Goal: Answer question/provide support: Share knowledge or assist other users

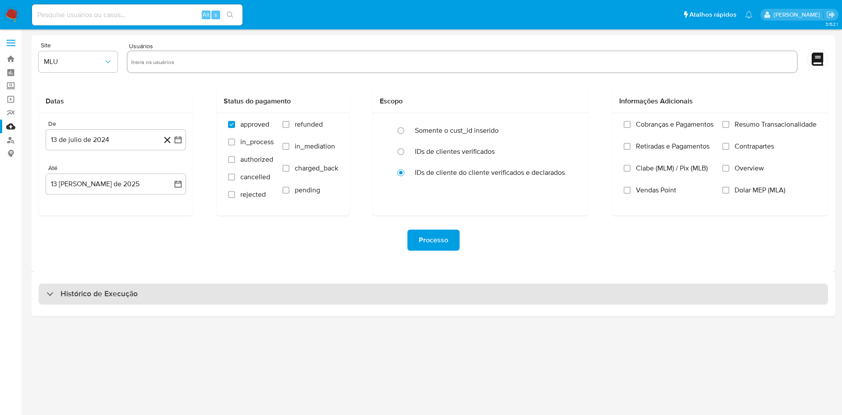
click at [238, 299] on div "Histórico de Execução" at bounding box center [433, 294] width 789 height 21
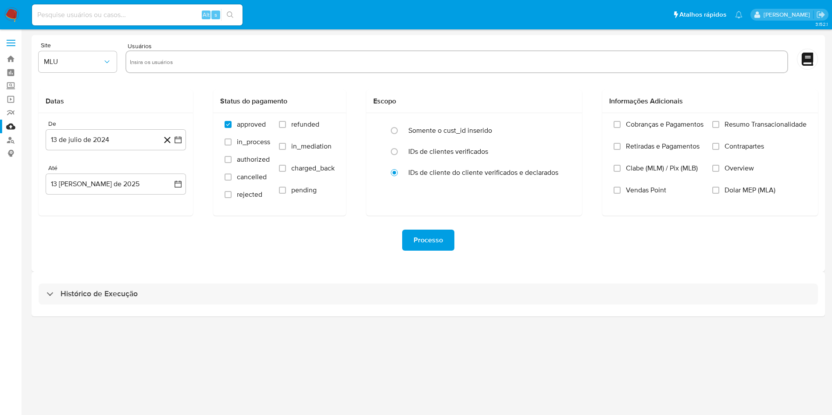
select select "10"
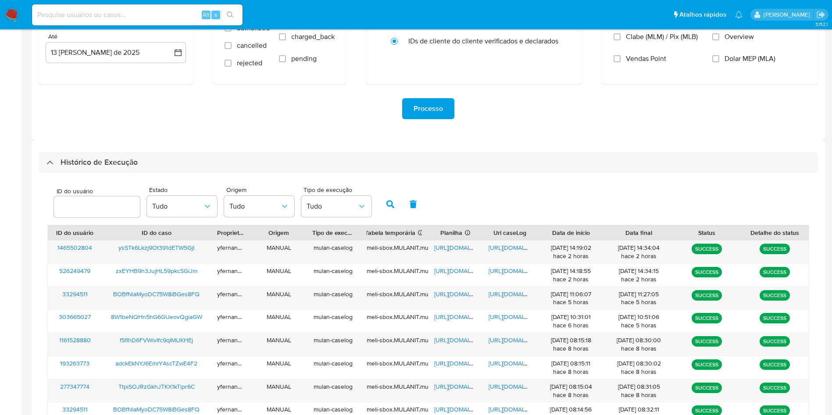
scroll to position [239, 0]
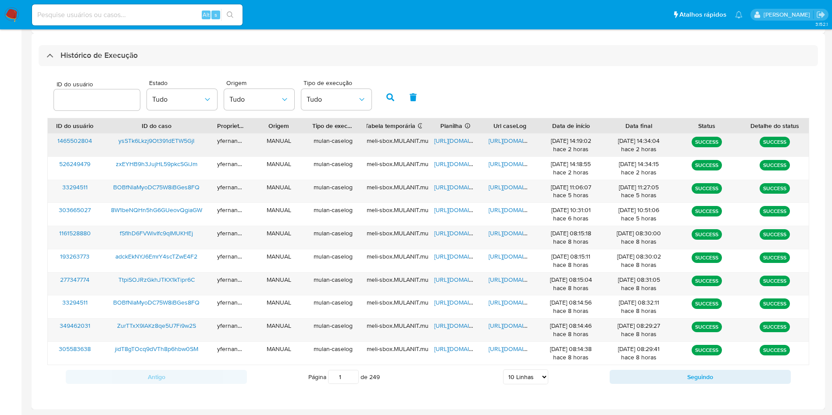
click at [452, 141] on span "https://docs.google.com/spreadsheets/d/1xOvJ2p8r2E1z8JJF4uj6BKno58w5kN-Nn1iZlxl…" at bounding box center [464, 140] width 61 height 9
click at [504, 136] on span "https://docs.google.com/document/d/10VDMR-HLvl-RcpK0QpVB5EesumoYSYxL1nldKDTdOAU…" at bounding box center [518, 140] width 61 height 9
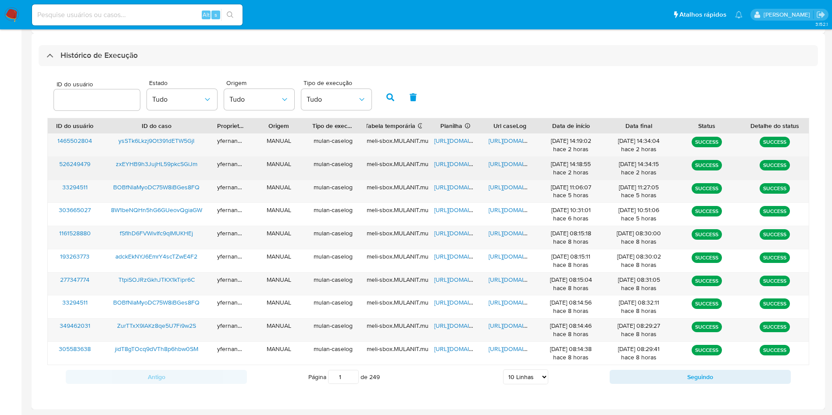
click at [445, 165] on span "https://docs.google.com/spreadsheets/d/1RpxrboXbHuNCIPe5FEcxIhK2qfNFyu6Vgqn4Av5…" at bounding box center [464, 164] width 61 height 9
click at [512, 168] on span "https://docs.google.com/document/d/1YUqhHRbN_2ejKXDH4wBeqo-X7cr3TJEy1HYg7vToYB8…" at bounding box center [518, 164] width 61 height 9
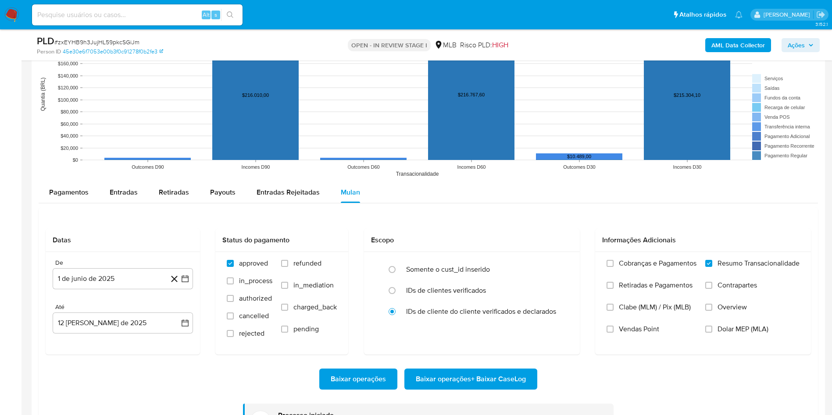
scroll to position [371, 0]
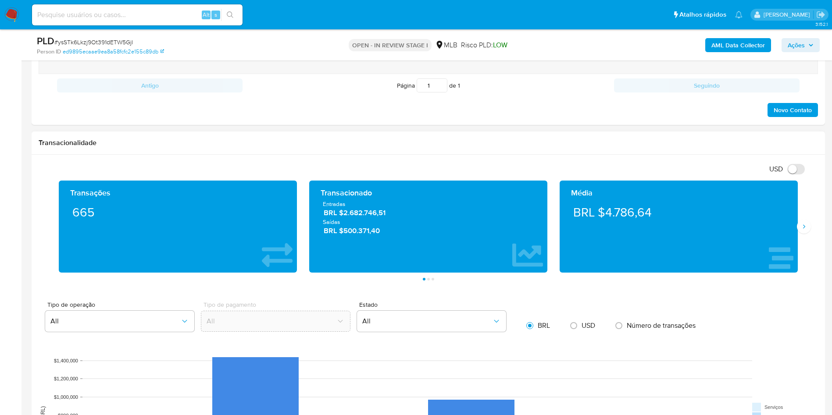
scroll to position [132, 0]
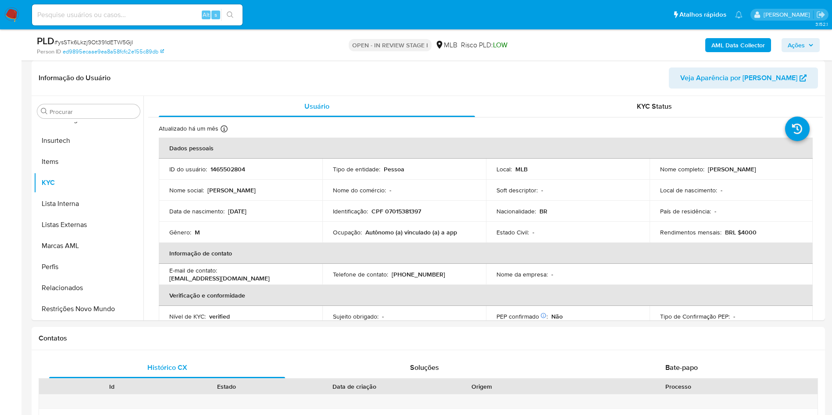
click at [89, 41] on span "# ysSTk6Lkzj9Ot391dETW5GjI" at bounding box center [93, 42] width 78 height 9
copy span "ysSTk6Lkzj9Ot391dETW5GjI"
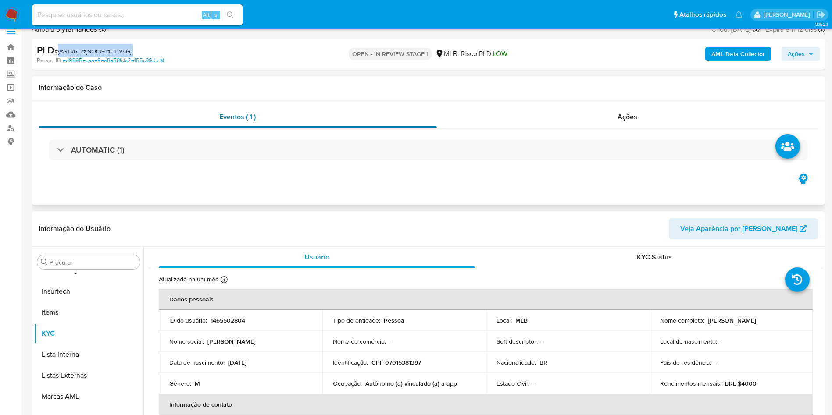
scroll to position [0, 0]
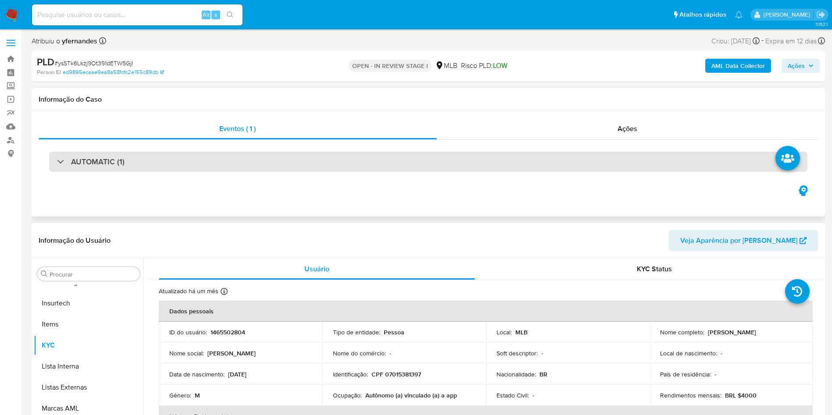
click at [410, 152] on div "AUTOMATIC (1)" at bounding box center [428, 162] width 758 height 20
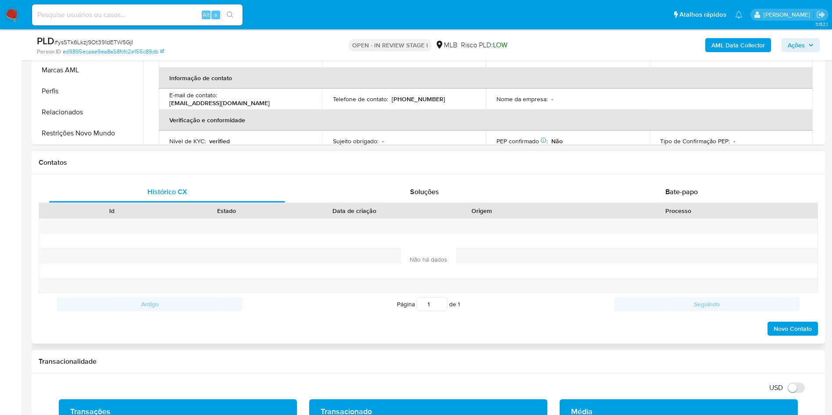
scroll to position [987, 0]
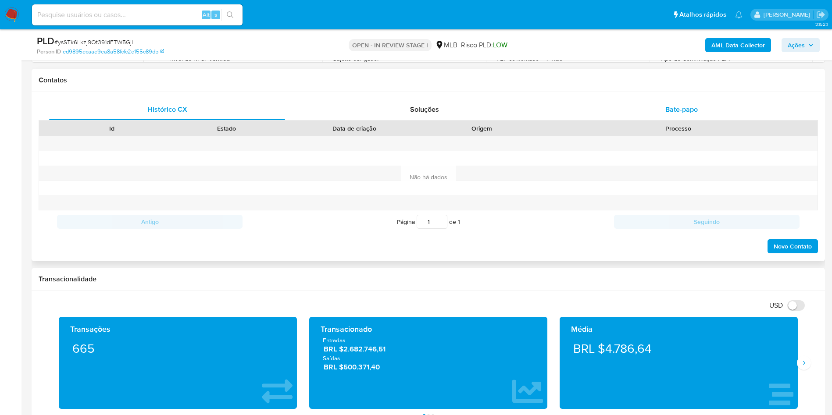
click at [655, 118] on div "Bate-papo" at bounding box center [681, 109] width 236 height 21
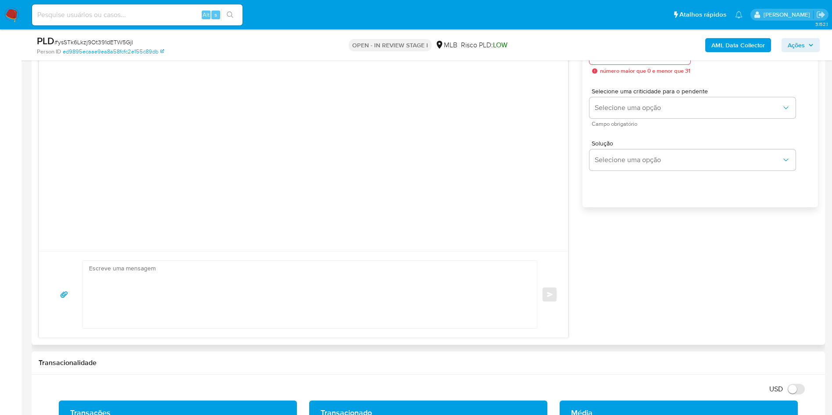
scroll to position [658, 0]
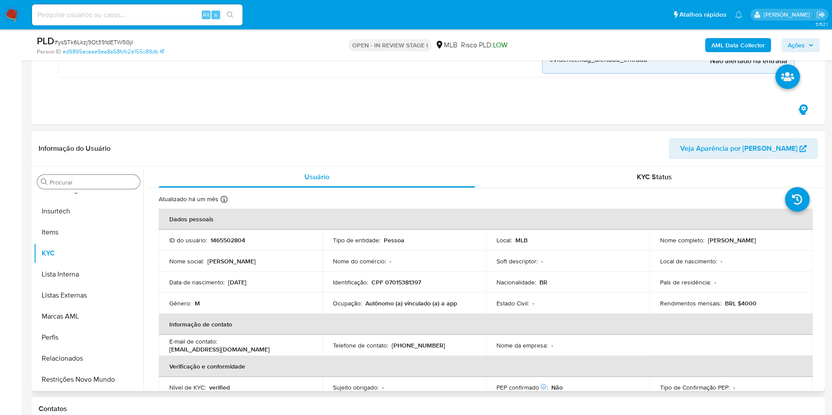
click at [95, 178] on input "Procurar" at bounding box center [93, 182] width 87 height 8
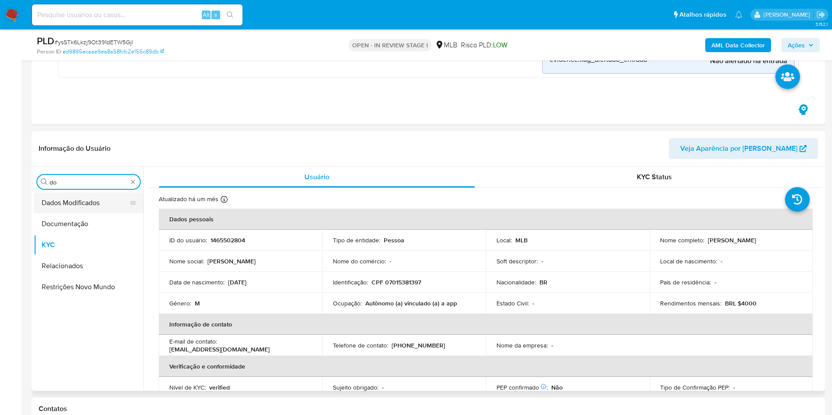
scroll to position [0, 0]
type input "do"
click at [82, 221] on button "Documentação" at bounding box center [85, 224] width 103 height 21
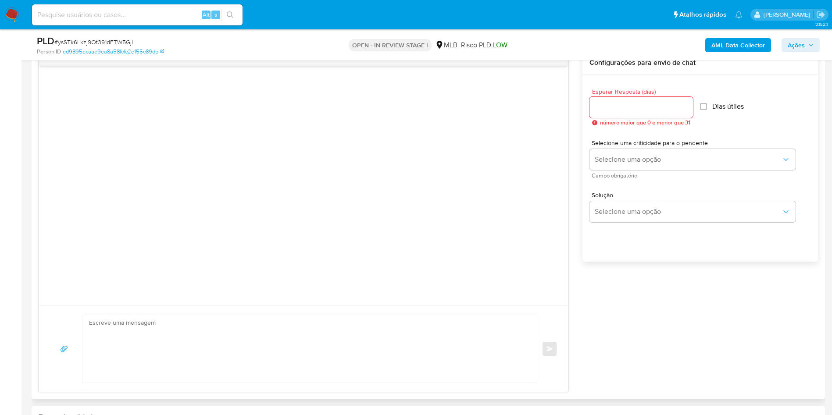
scroll to position [987, 0]
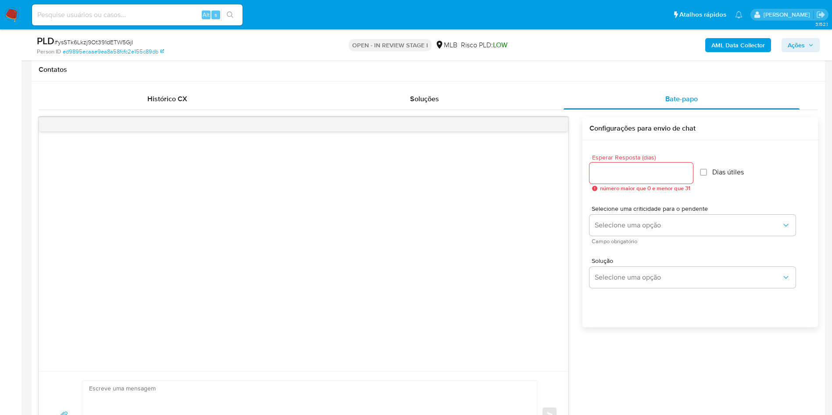
click at [649, 177] on input "Esperar Resposta (dias)" at bounding box center [640, 173] width 103 height 11
type input "3"
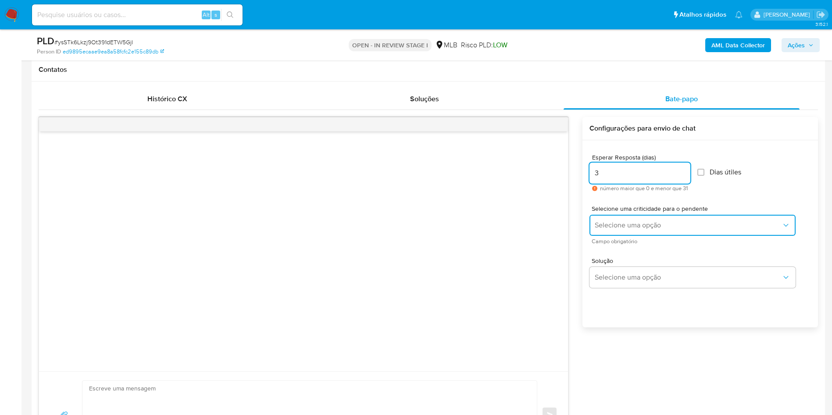
click at [625, 226] on span "Selecione uma opção" at bounding box center [688, 225] width 187 height 9
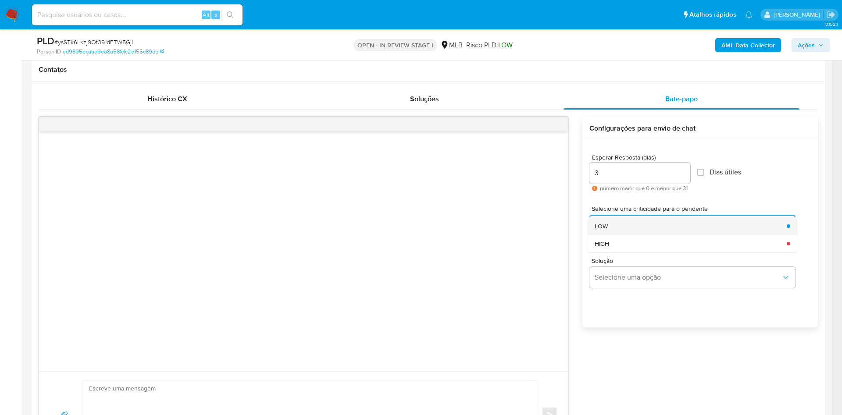
click at [622, 229] on div "LOW" at bounding box center [688, 226] width 187 height 18
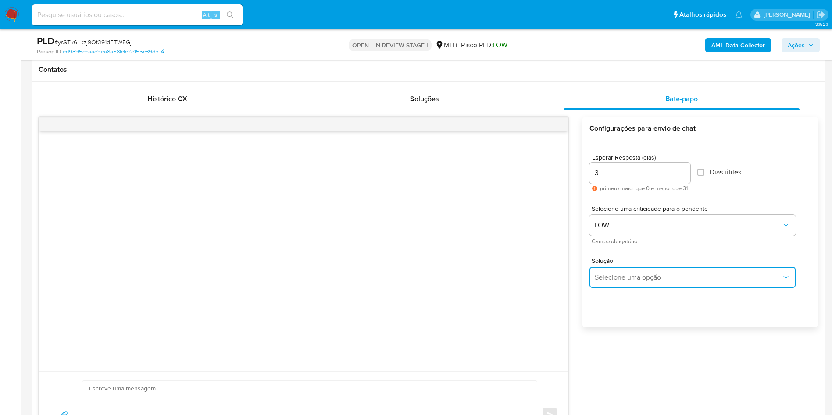
click at [614, 285] on button "Selecione uma opção" at bounding box center [692, 277] width 206 height 21
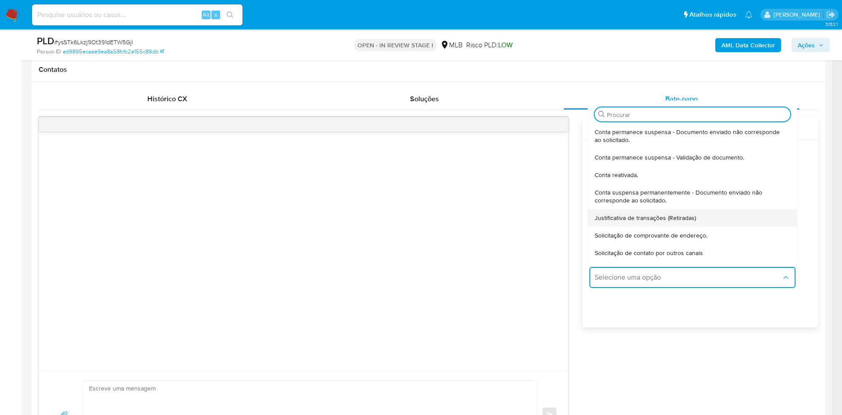
click at [635, 219] on span "Justificativa de transações (Retiradas)" at bounding box center [645, 218] width 101 height 8
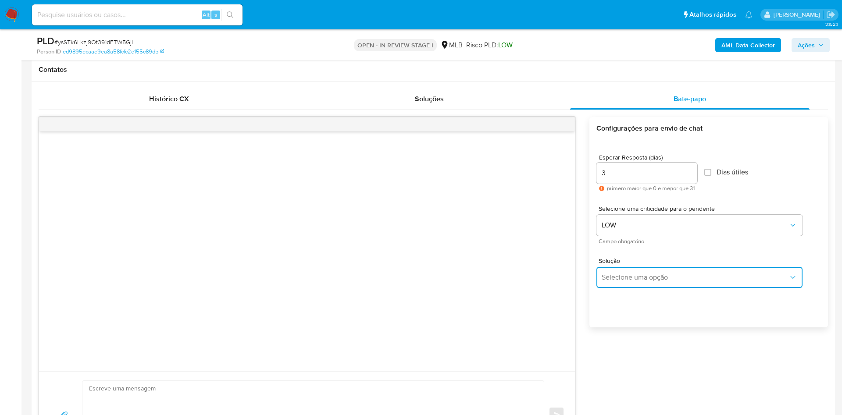
type textarea "Olá,Suspendemos a sua conta para uma verificação adicional de segurança.Por fav…"
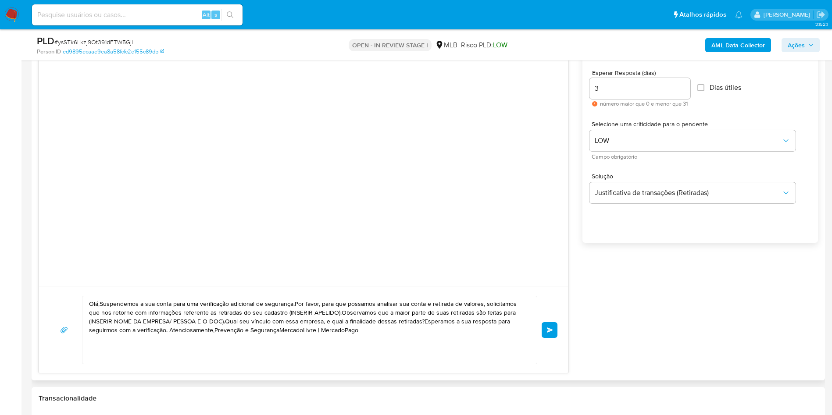
scroll to position [1118, 0]
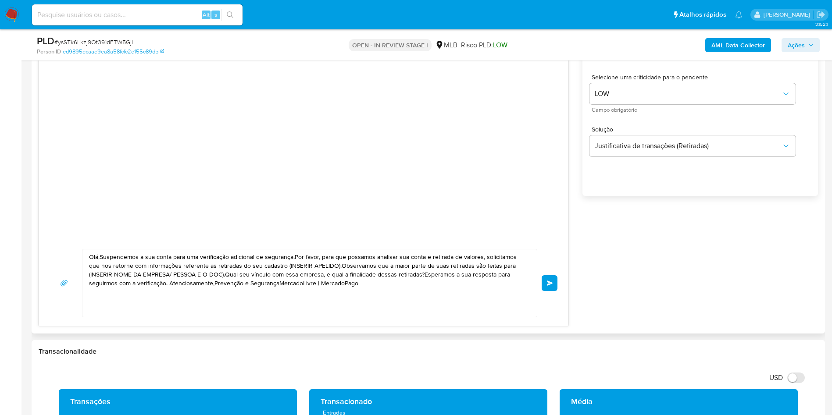
click at [354, 292] on textarea "Olá,Suspendemos a sua conta para uma verificação adicional de segurança.Por fav…" at bounding box center [307, 284] width 437 height 68
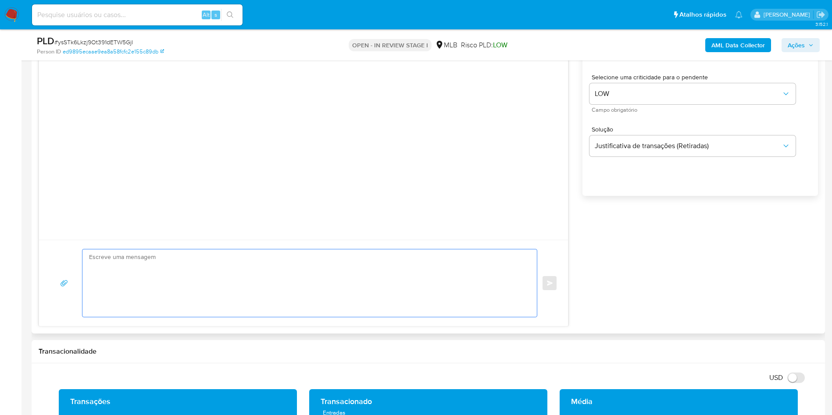
paste textarea "Olá! Estamos realizando uma verificação adicional de segurança em contas de usu…"
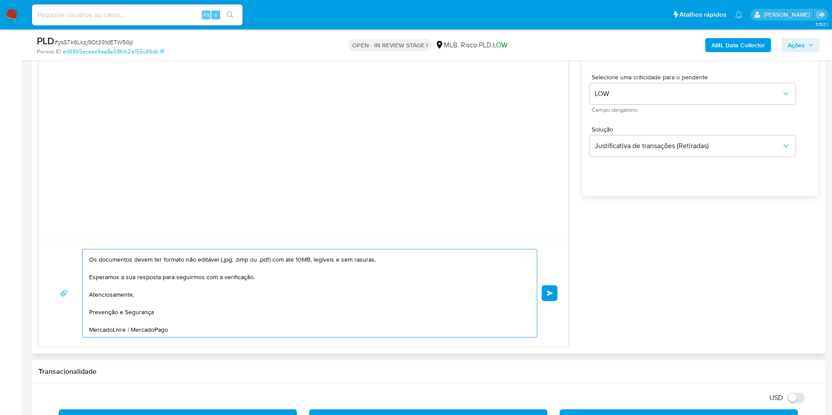
scroll to position [0, 0]
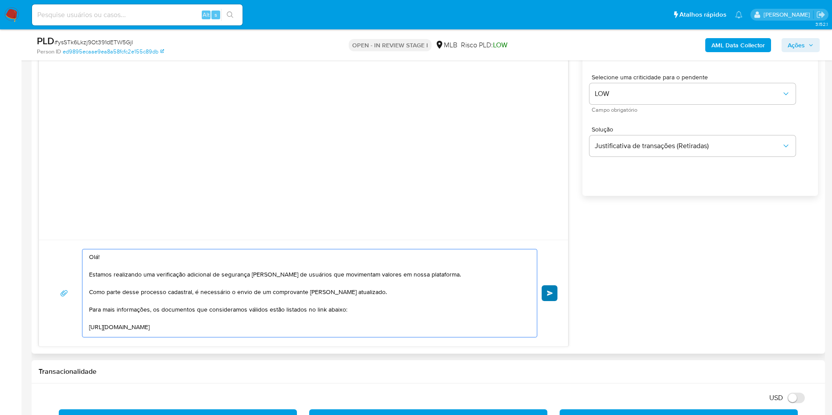
type textarea "Olá! Estamos realizando uma verificação adicional de segurança em contas de usu…"
click at [549, 293] on span "common.send" at bounding box center [550, 293] width 6 height 5
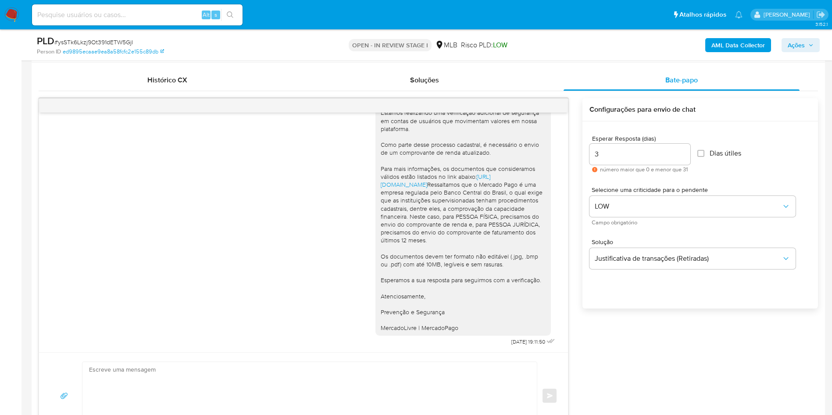
scroll to position [987, 0]
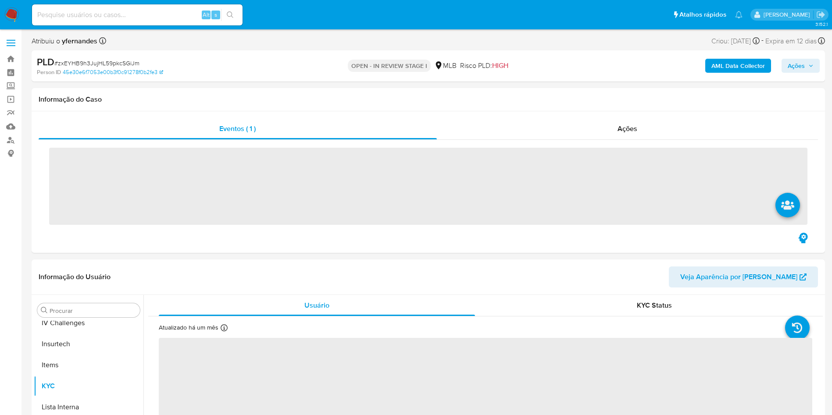
scroll to position [371, 0]
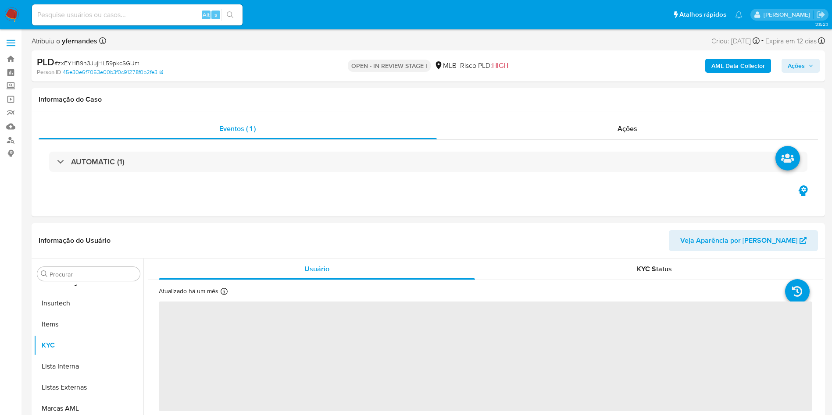
click at [108, 60] on span "# zxEYHB9h3JujHL59pkcSGiJm" at bounding box center [96, 63] width 85 height 9
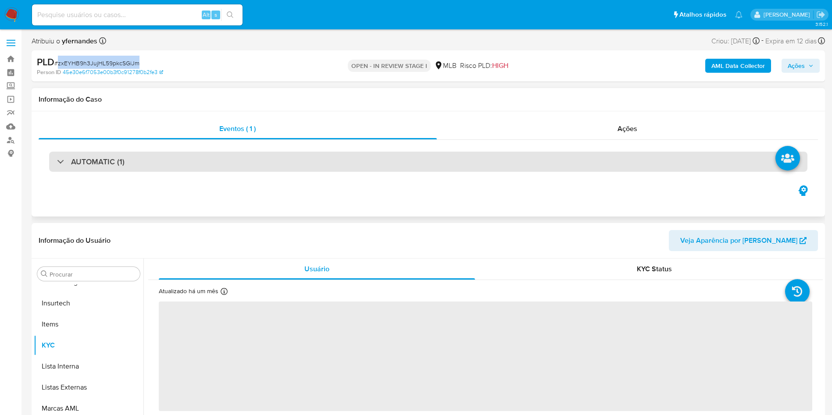
copy span "zxEYHB9h3JujHL59pkcSGiJm"
click at [171, 158] on div "AUTOMATIC (1)" at bounding box center [428, 162] width 758 height 20
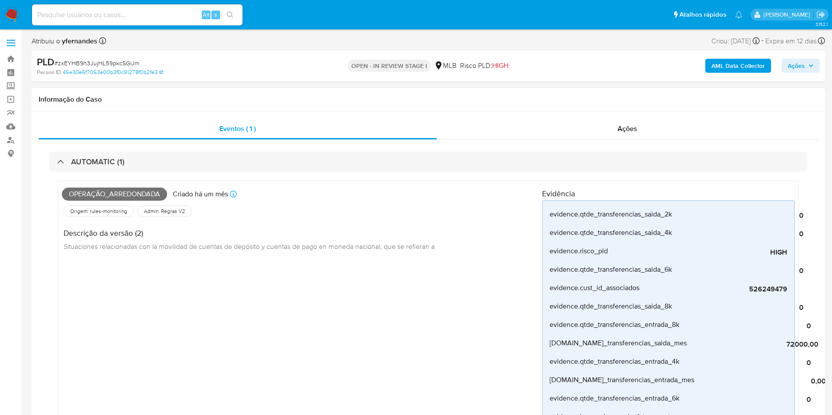
select select "10"
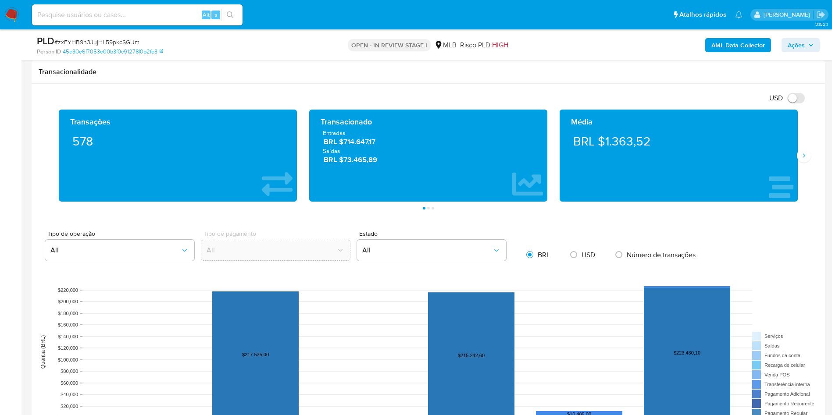
scroll to position [1118, 0]
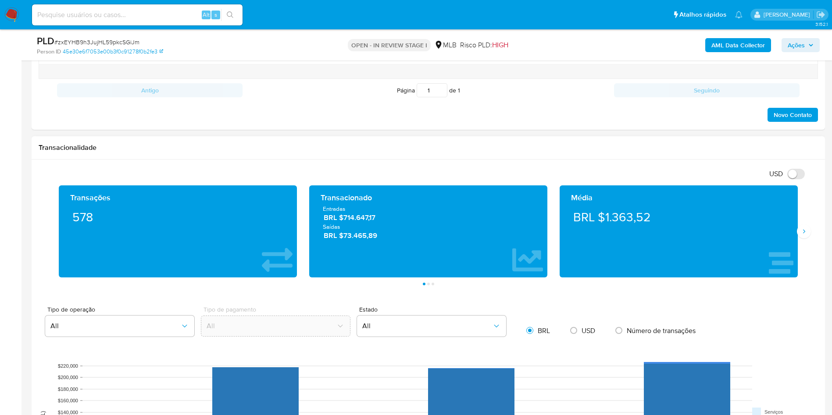
click at [811, 232] on div "Transações 578 Transacionado Entradas BRL $714.647,17 Saídas BRL $73.465,89 Méd…" at bounding box center [428, 235] width 779 height 100
click at [799, 232] on button "Siguiente" at bounding box center [804, 232] width 14 height 14
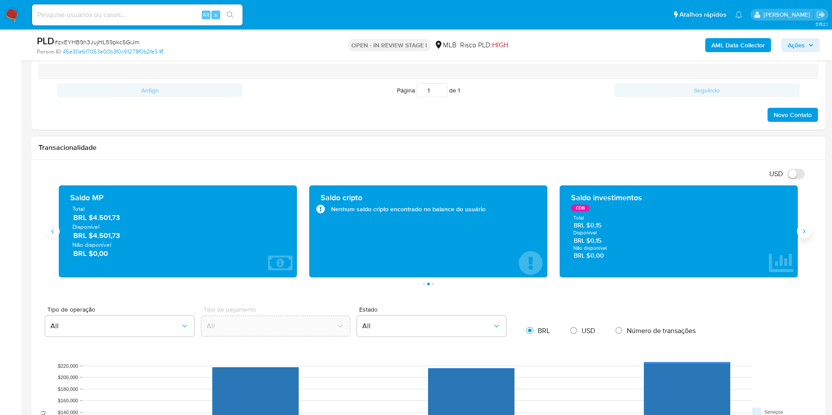
click at [799, 232] on button "Siguiente" at bounding box center [804, 232] width 14 height 14
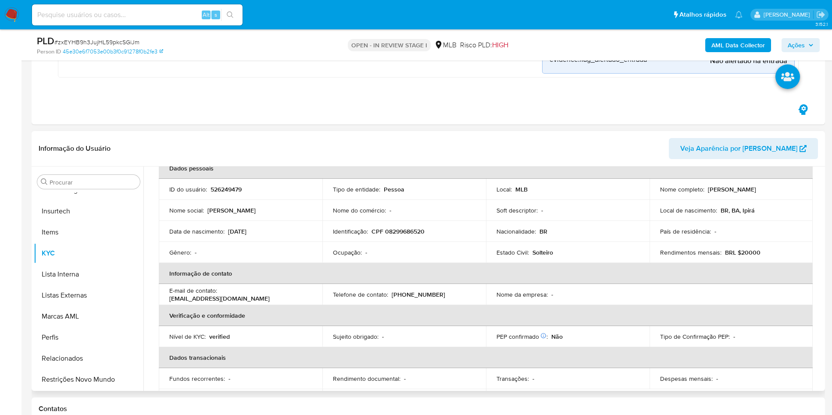
scroll to position [0, 0]
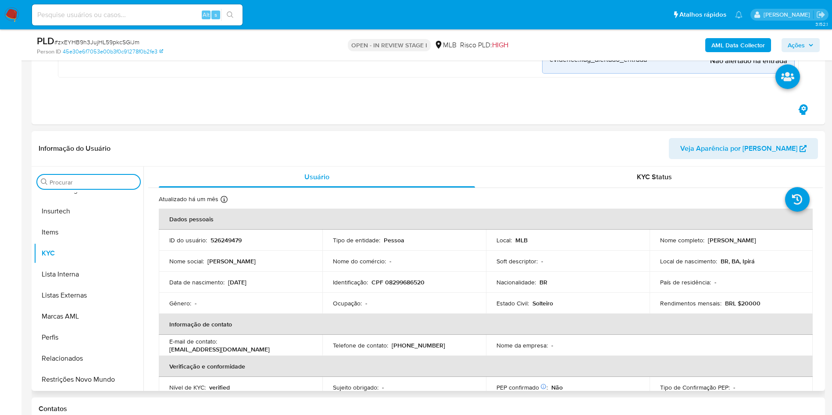
click at [76, 184] on input "Procurar" at bounding box center [93, 182] width 87 height 8
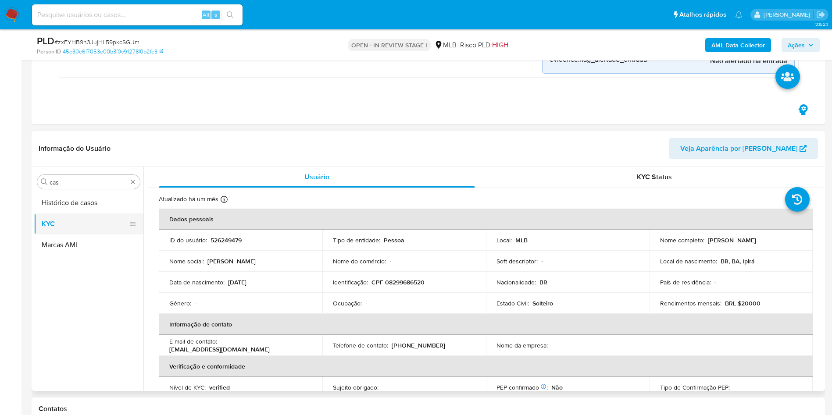
click at [67, 215] on button "KYC" at bounding box center [85, 224] width 103 height 21
click at [67, 206] on button "Histórico de casos" at bounding box center [85, 202] width 103 height 21
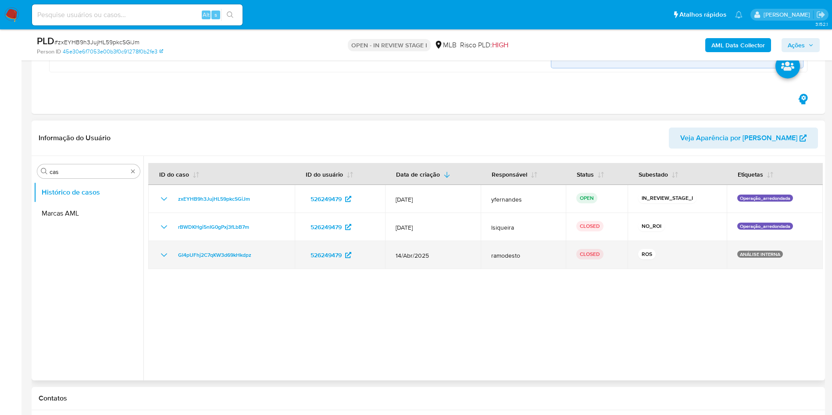
click at [166, 257] on icon "Mostrar/Ocultar" at bounding box center [164, 255] width 11 height 11
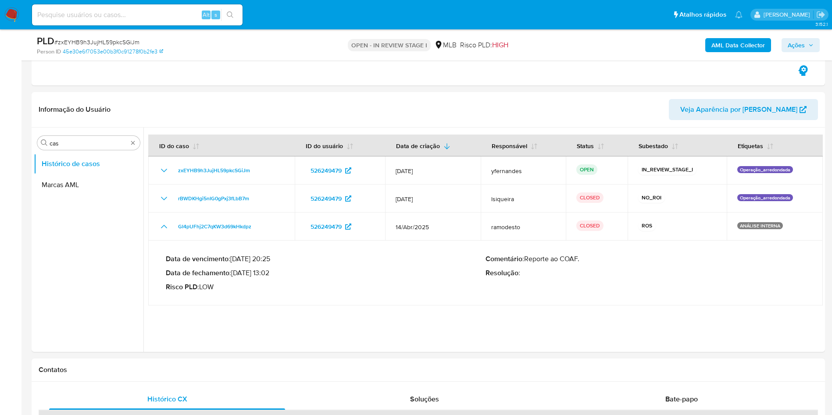
scroll to position [658, 0]
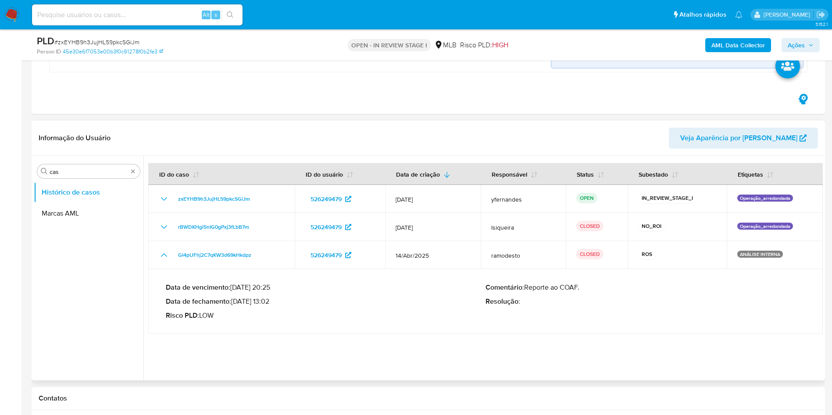
drag, startPoint x: 169, startPoint y: 249, endPoint x: 266, endPoint y: 317, distance: 118.3
click at [266, 317] on tbody "zxEYHB9h3JujHL59pkcSGiJm 526249479 12/Jul/2025 yfernandes OPEN IN_REVIEW_STAGE_…" at bounding box center [485, 259] width 674 height 149
drag, startPoint x: 235, startPoint y: 300, endPoint x: 272, endPoint y: 300, distance: 37.3
click at [272, 300] on p "Data de fechamento : 12/05/2025 13:02" at bounding box center [326, 301] width 320 height 9
click at [74, 168] on input "cas" at bounding box center [89, 172] width 78 height 8
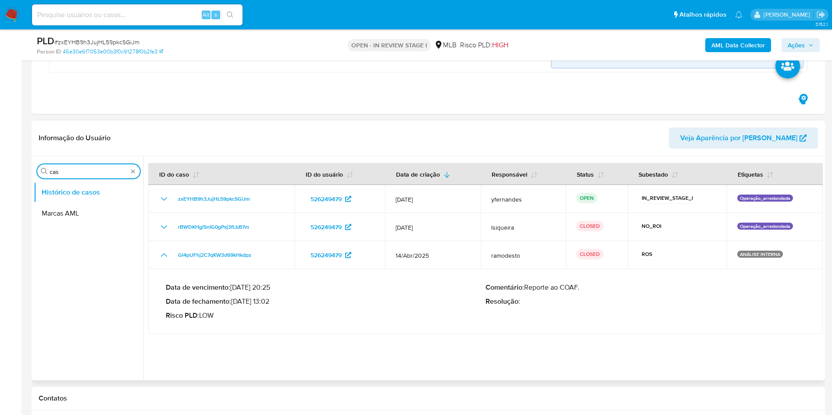
click at [74, 168] on input "cas" at bounding box center [89, 172] width 78 height 8
type input "ger"
click at [59, 197] on button "Geral" at bounding box center [85, 192] width 103 height 21
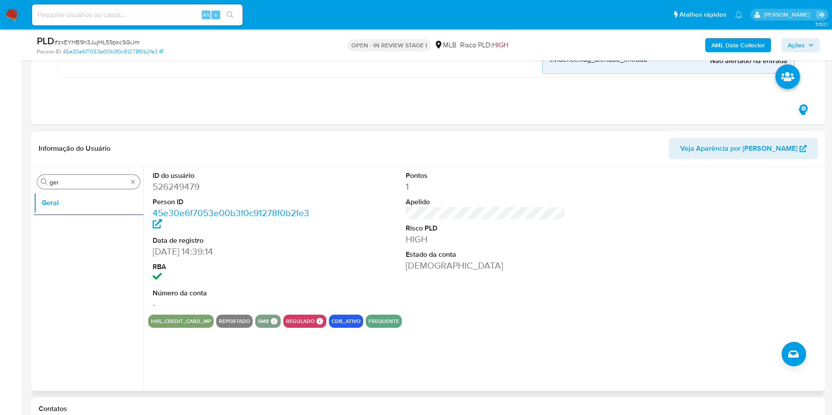
click at [71, 183] on input "ger" at bounding box center [89, 182] width 78 height 8
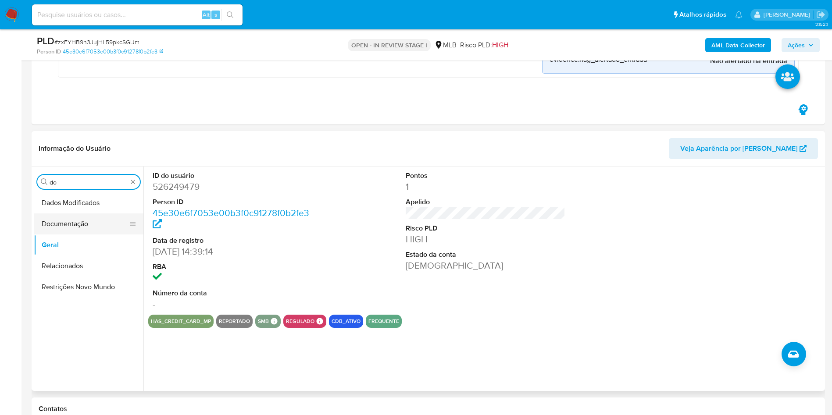
click at [66, 224] on button "Documentação" at bounding box center [85, 224] width 103 height 21
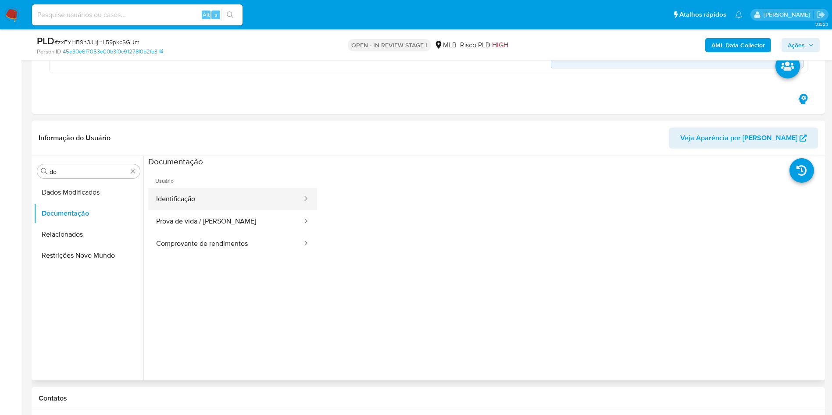
click at [196, 201] on button "Identificação" at bounding box center [225, 199] width 155 height 22
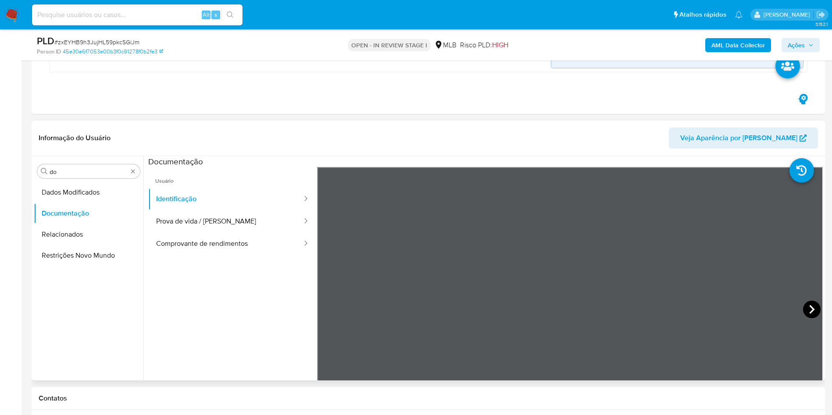
click at [806, 303] on icon at bounding box center [812, 310] width 18 height 18
click at [222, 232] on button "Prova de vida / Selfie" at bounding box center [225, 221] width 155 height 22
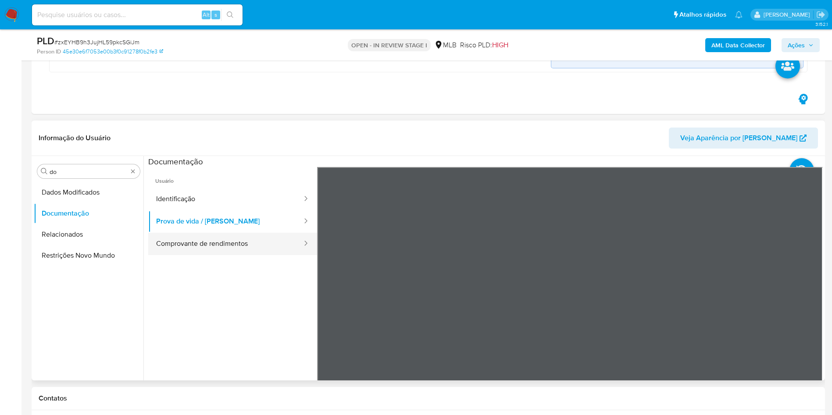
click at [230, 239] on button "Comprovante de rendimentos" at bounding box center [225, 244] width 155 height 22
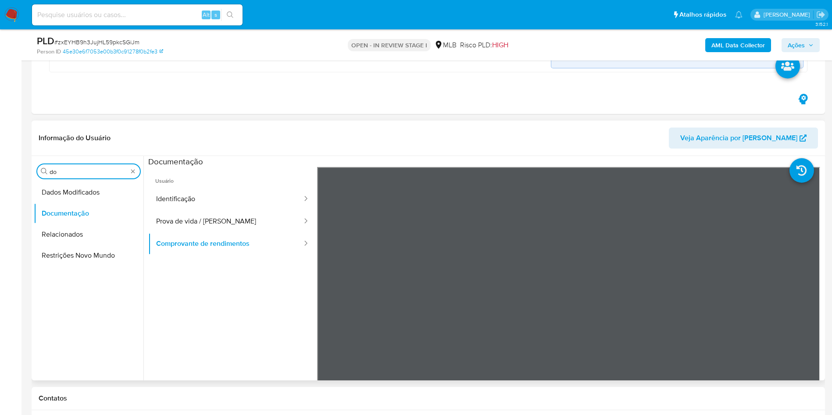
click at [93, 171] on input "do" at bounding box center [89, 172] width 78 height 8
type input "ky"
click at [58, 205] on button "KYC" at bounding box center [85, 213] width 103 height 21
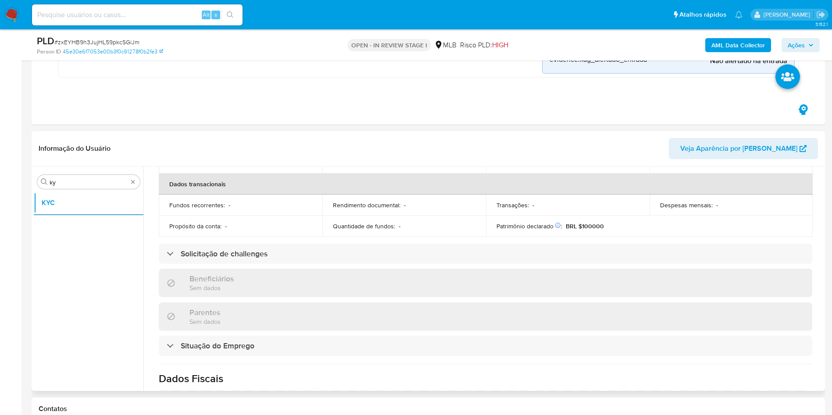
scroll to position [374, 0]
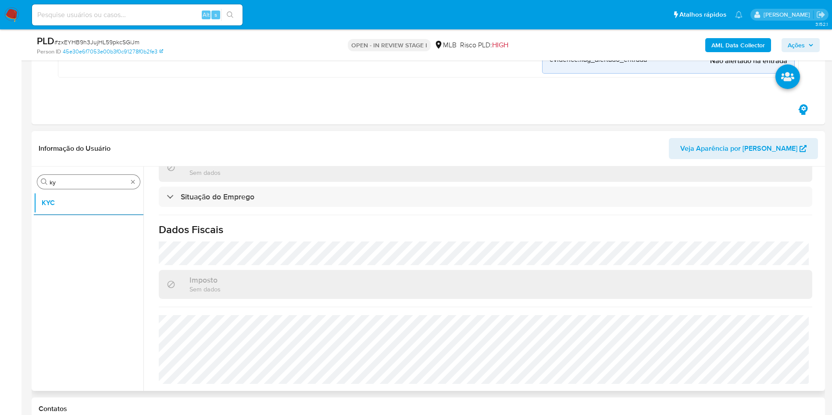
click at [81, 178] on input "ky" at bounding box center [89, 182] width 78 height 8
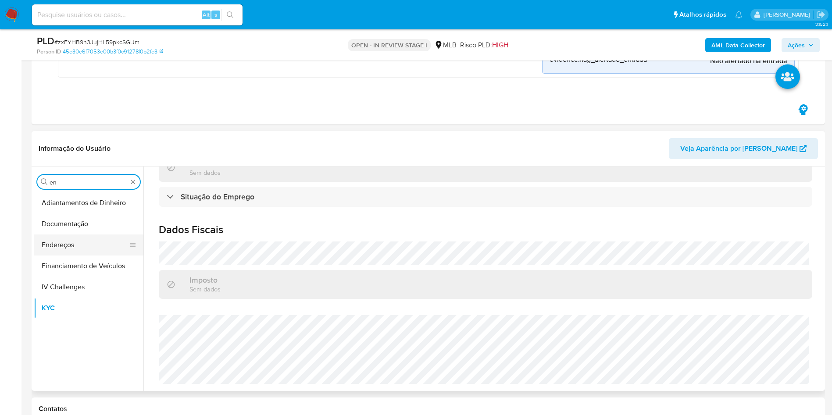
type input "en"
click at [71, 248] on button "Endereços" at bounding box center [85, 245] width 103 height 21
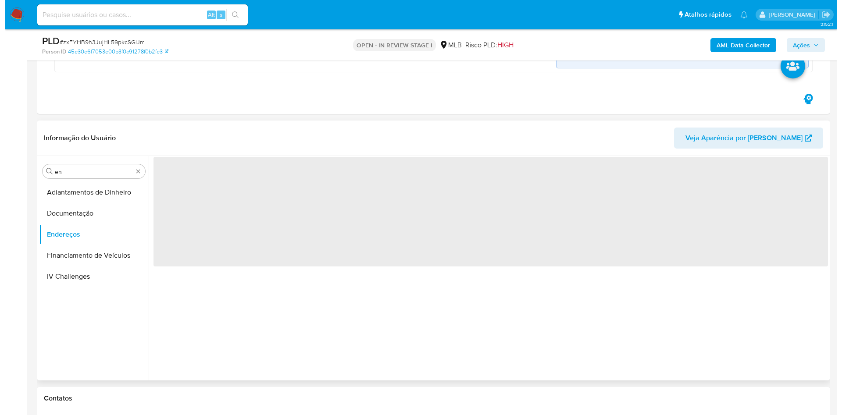
scroll to position [0, 0]
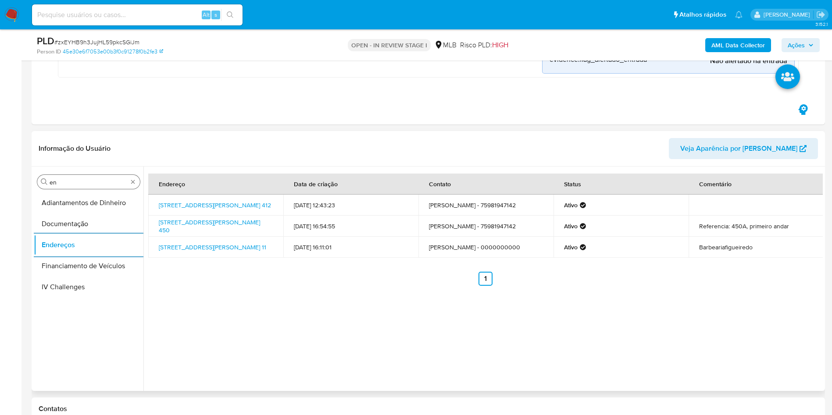
click at [86, 178] on input "en" at bounding box center [89, 182] width 78 height 8
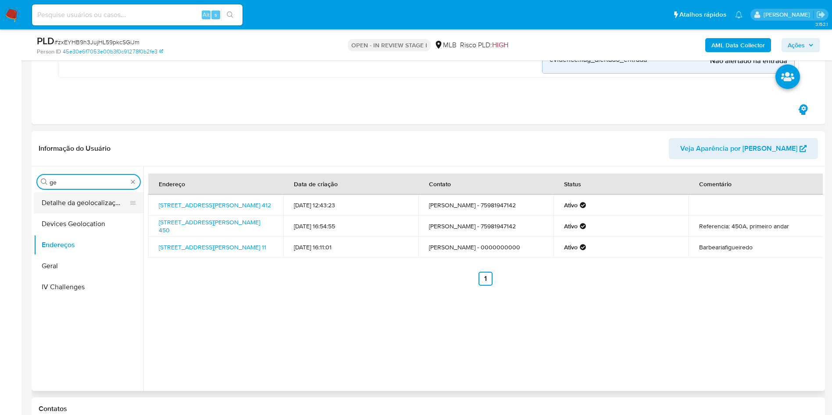
type input "ge"
click at [47, 206] on button "Detalhe da geolocalização" at bounding box center [85, 202] width 103 height 21
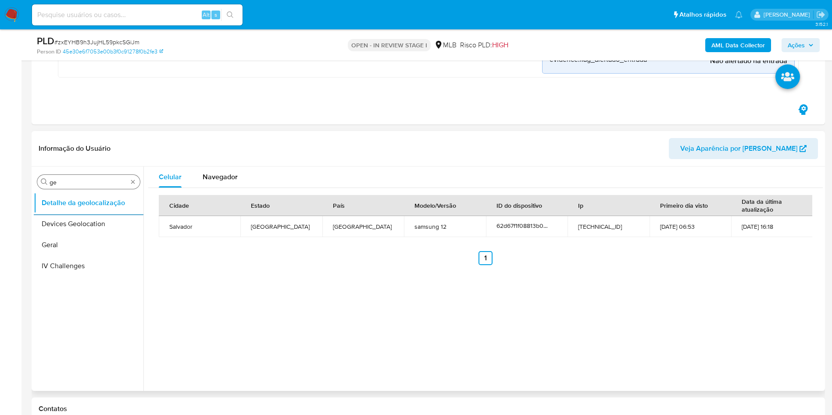
click at [97, 188] on div "Procurar ge" at bounding box center [88, 182] width 103 height 14
drag, startPoint x: 97, startPoint y: 188, endPoint x: 86, endPoint y: 184, distance: 12.1
click at [97, 188] on div "Procurar ge" at bounding box center [88, 182] width 103 height 14
click at [86, 183] on input "ge" at bounding box center [89, 182] width 78 height 8
click at [85, 183] on input "ge" at bounding box center [89, 182] width 78 height 8
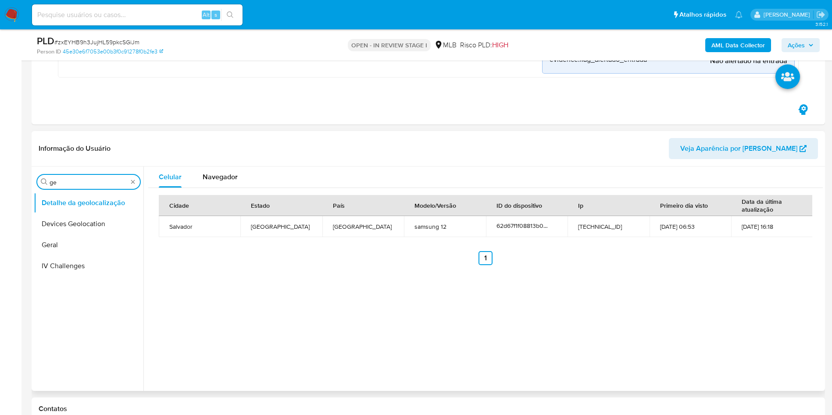
click at [85, 183] on input "ge" at bounding box center [89, 182] width 78 height 8
click at [103, 182] on input "geres" at bounding box center [89, 182] width 78 height 8
type input "res"
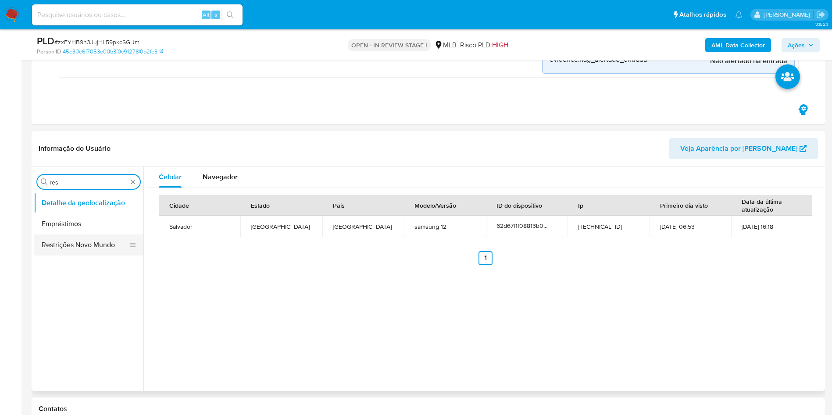
click at [58, 249] on button "Restrições Novo Mundo" at bounding box center [85, 245] width 103 height 21
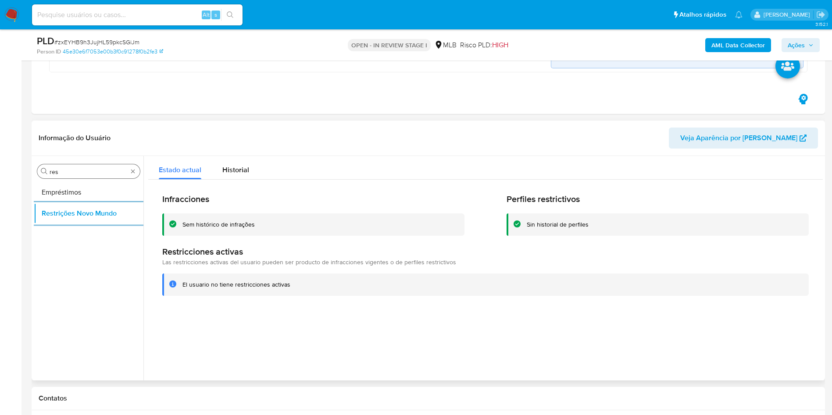
click at [85, 174] on input "res" at bounding box center [89, 172] width 78 height 8
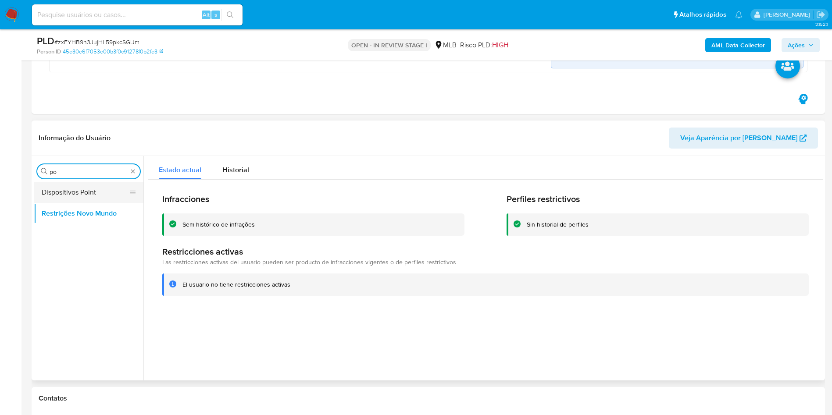
type input "po"
click at [92, 182] on button "Dispositivos Point" at bounding box center [85, 192] width 103 height 21
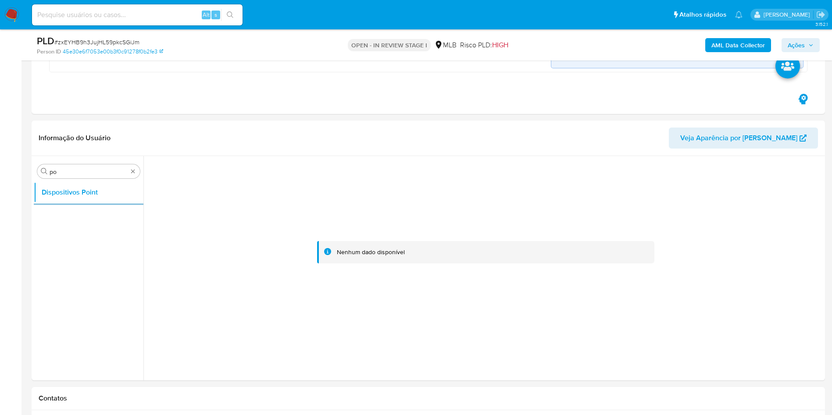
click at [744, 43] on b "AML Data Collector" at bounding box center [737, 45] width 53 height 14
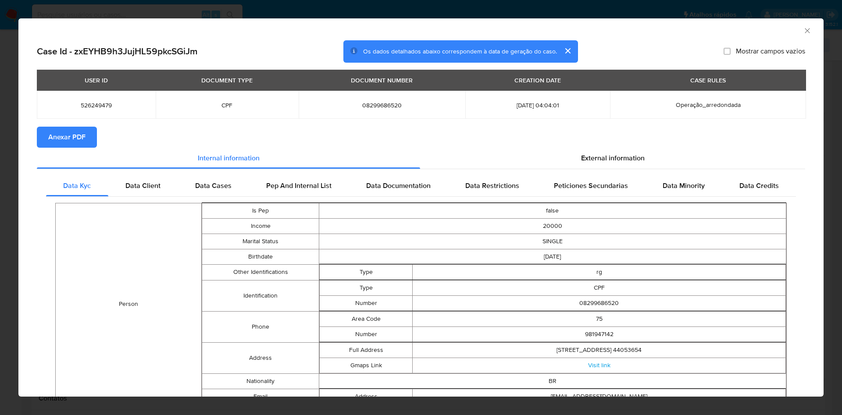
click at [52, 132] on span "Anexar PDF" at bounding box center [66, 137] width 37 height 19
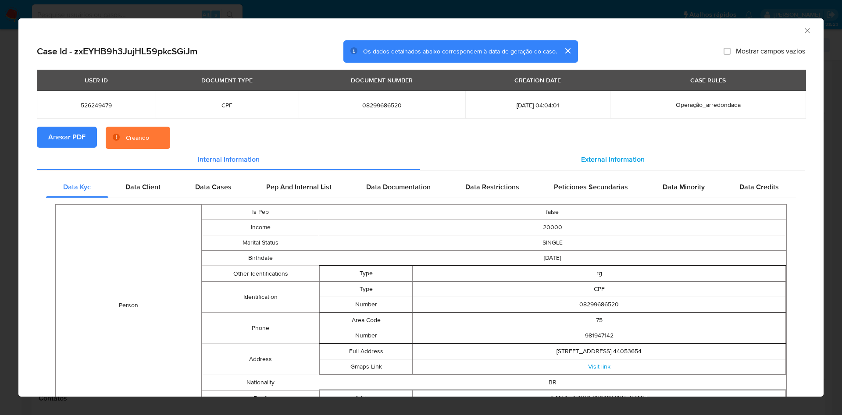
click at [597, 151] on div "External information" at bounding box center [612, 159] width 385 height 21
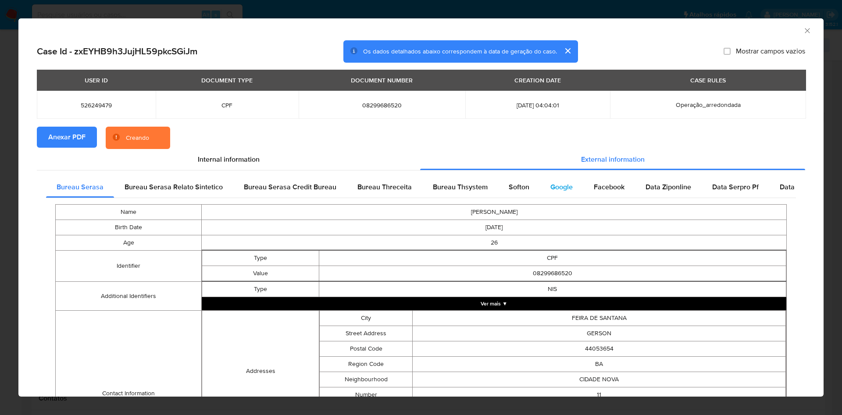
click at [545, 178] on div "Google" at bounding box center [561, 187] width 43 height 21
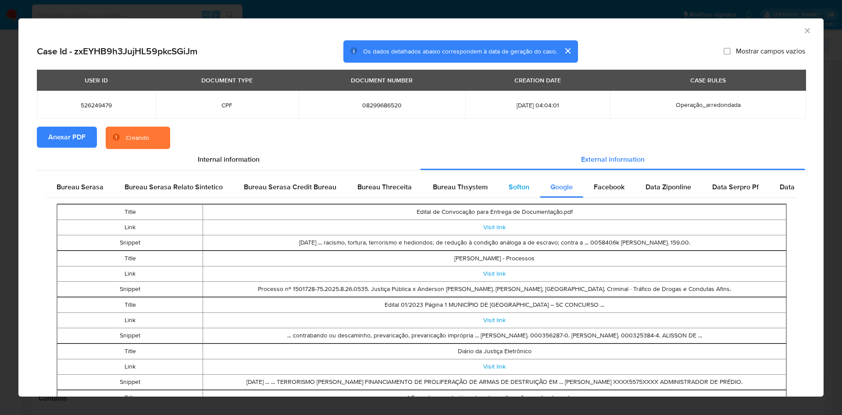
click at [509, 186] on span "Softon" at bounding box center [519, 187] width 21 height 10
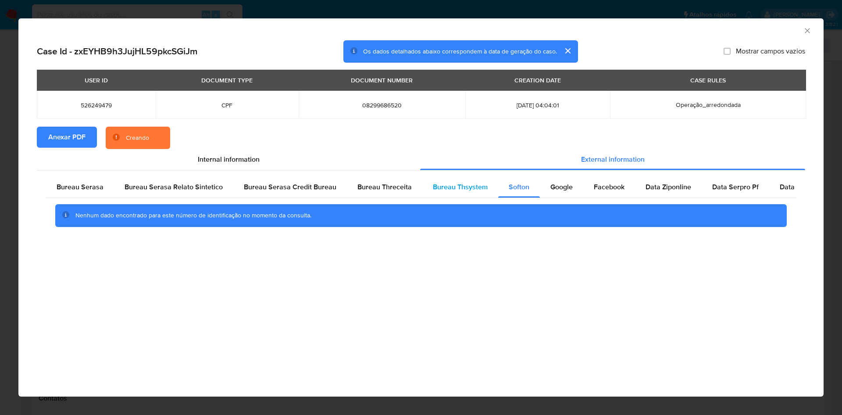
click at [473, 191] on span "Bureau Thsystem" at bounding box center [460, 187] width 55 height 10
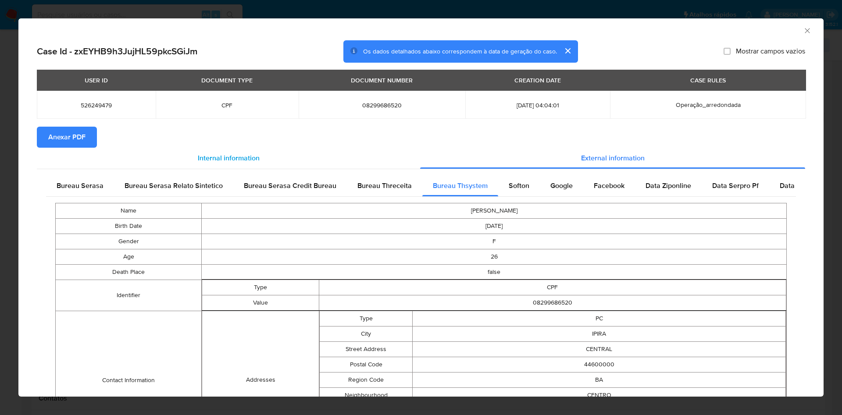
click at [78, 168] on div "Internal information" at bounding box center [228, 158] width 383 height 21
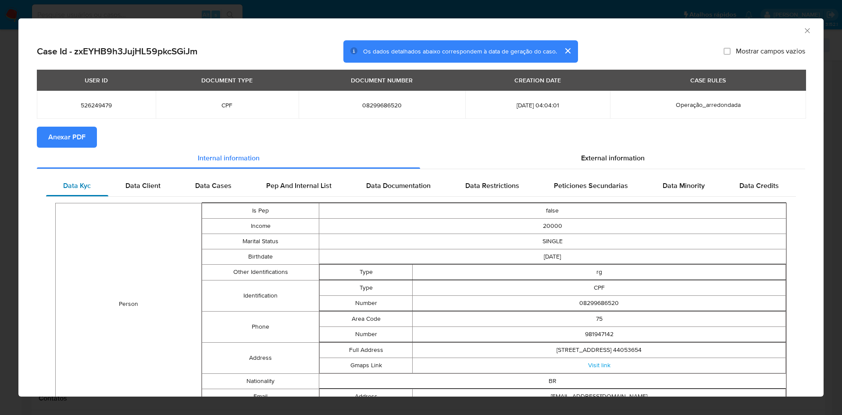
click at [69, 181] on span "Data Kyc" at bounding box center [77, 186] width 28 height 10
click at [564, 160] on div "External information" at bounding box center [612, 158] width 385 height 21
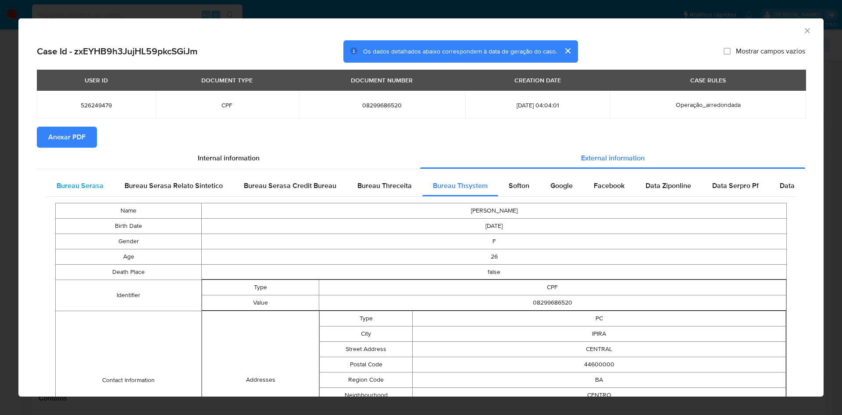
click at [89, 194] on div "Bureau Serasa" at bounding box center [80, 185] width 68 height 21
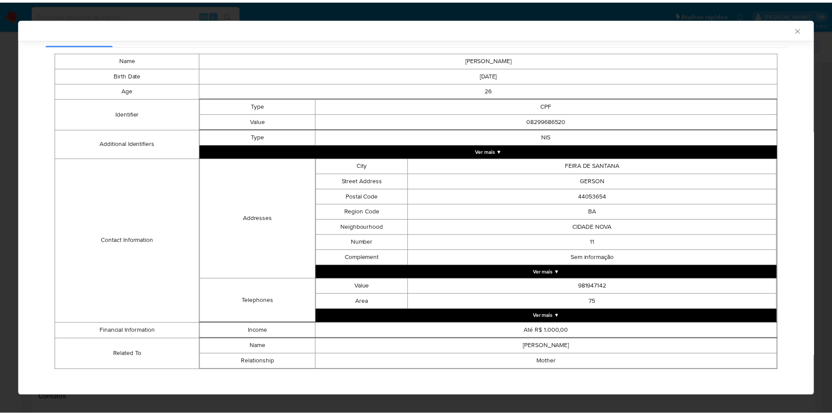
scroll to position [154, 0]
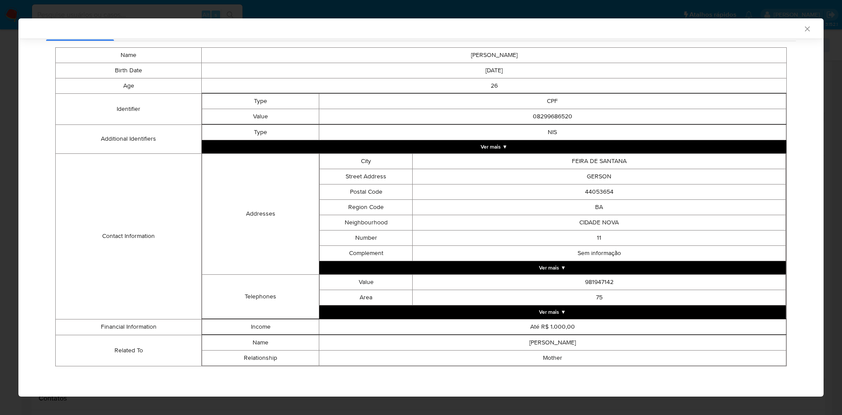
click at [0, 168] on div "AML Data Collector Case Id - zxEYHB9h3JujHL59pkcSGiJm Os dados detalhados abaix…" at bounding box center [421, 207] width 842 height 415
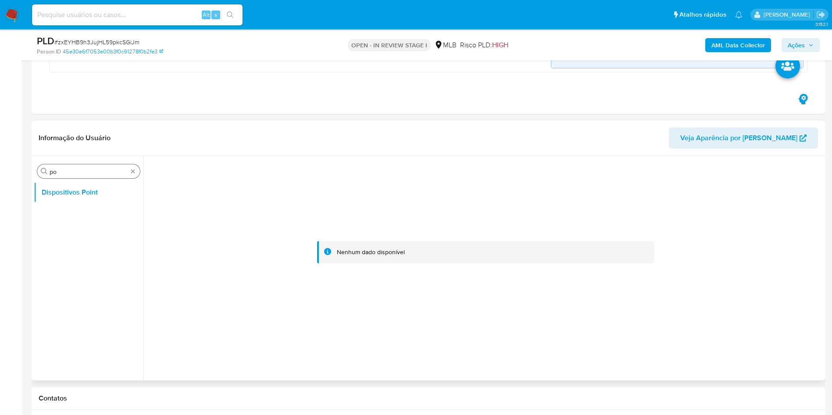
click at [67, 173] on input "po" at bounding box center [89, 172] width 78 height 8
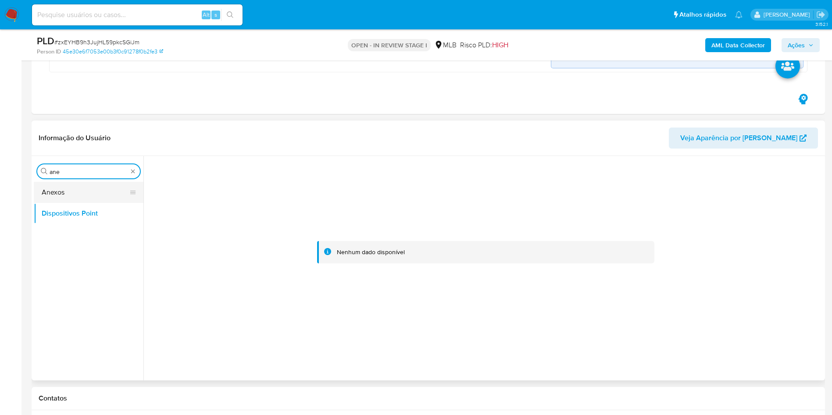
type input "ane"
click at [72, 200] on button "Anexos" at bounding box center [85, 192] width 103 height 21
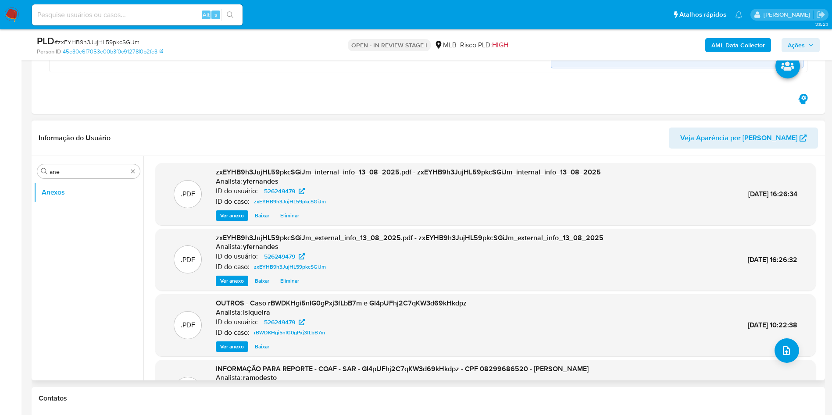
click at [244, 217] on button "Ver anexo" at bounding box center [232, 215] width 32 height 11
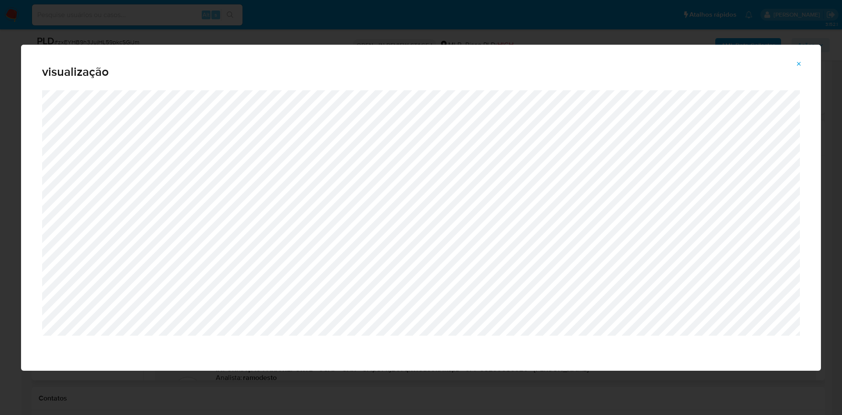
click at [794, 65] on button "Attachment preview" at bounding box center [798, 64] width 19 height 14
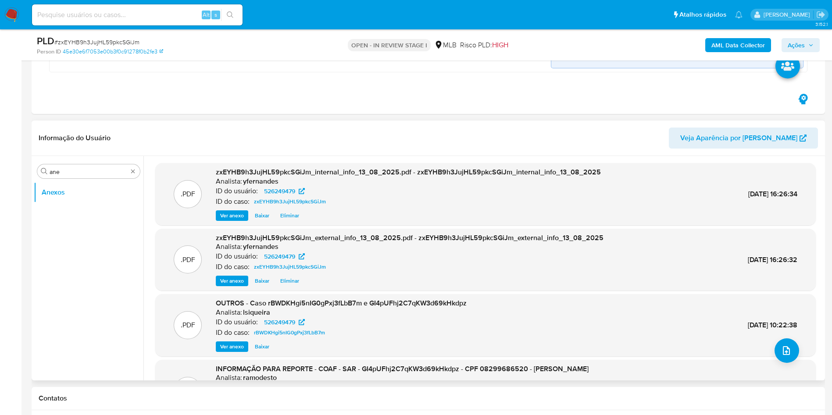
scroll to position [66, 0]
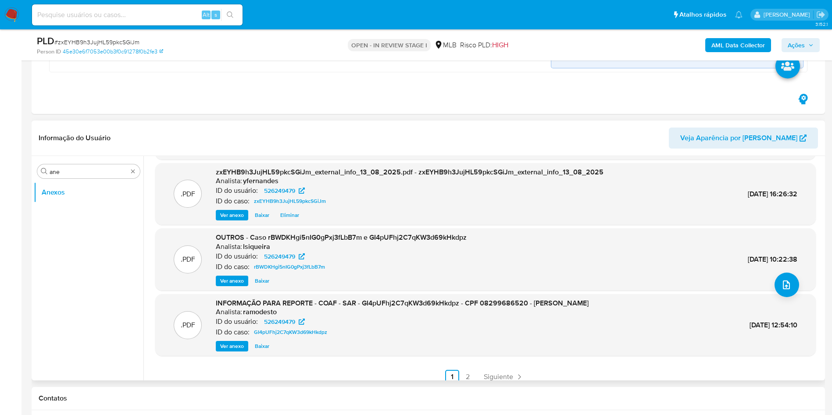
click at [232, 281] on span "Ver anexo" at bounding box center [232, 281] width 24 height 9
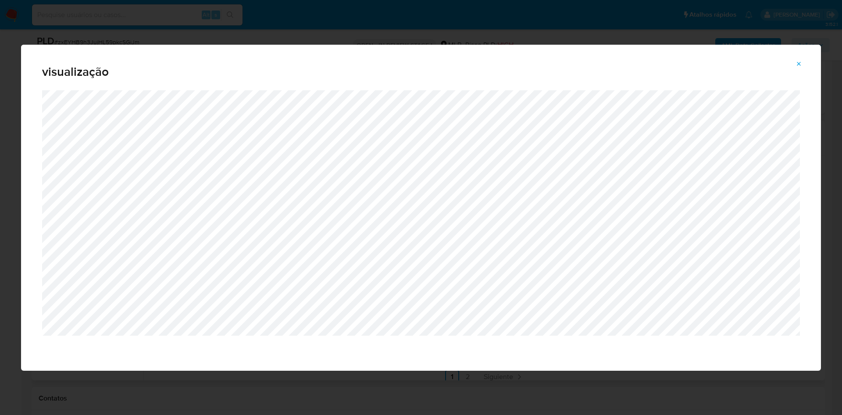
click at [799, 64] on icon "Attachment preview" at bounding box center [798, 64] width 7 height 7
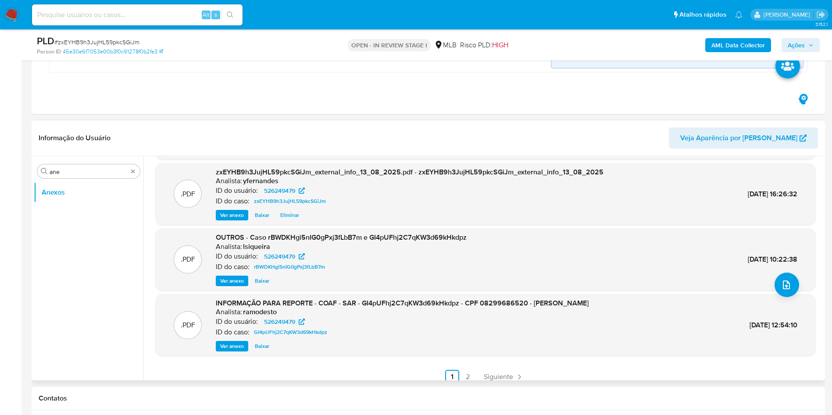
click at [231, 284] on span "Ver anexo" at bounding box center [232, 281] width 24 height 9
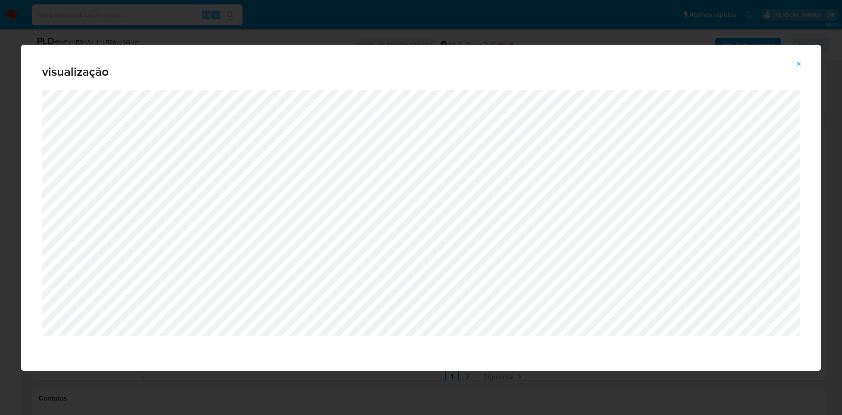
click at [802, 63] on button "Attachment preview" at bounding box center [798, 64] width 19 height 14
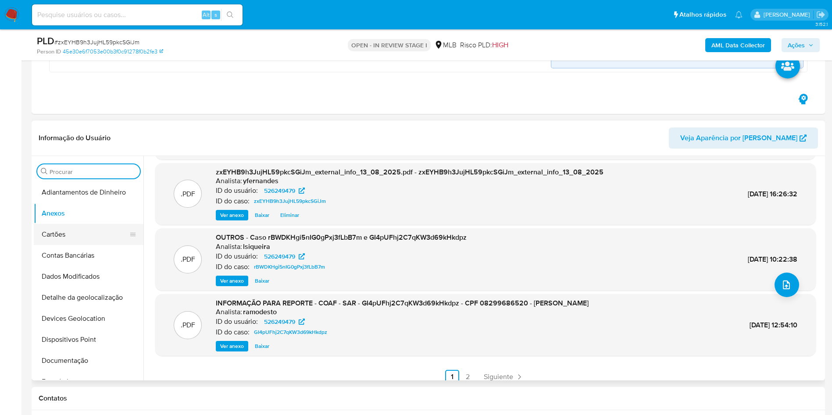
drag, startPoint x: 73, startPoint y: 243, endPoint x: 64, endPoint y: 235, distance: 12.1
click at [73, 243] on button "Cartões" at bounding box center [85, 234] width 103 height 21
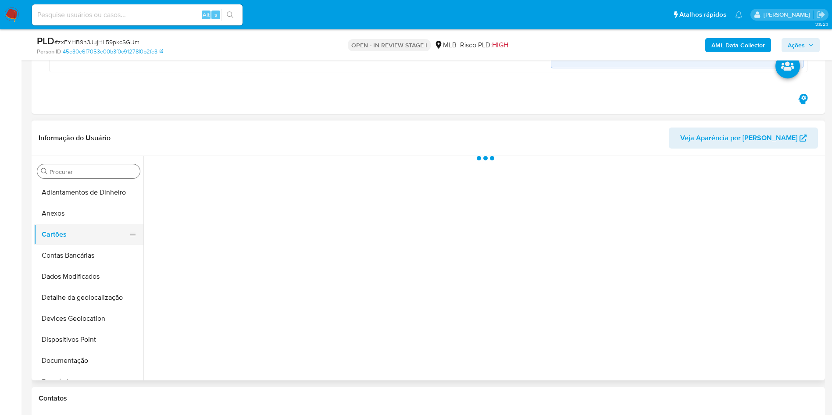
scroll to position [0, 0]
click at [62, 232] on button "Cartões" at bounding box center [85, 234] width 103 height 21
click at [56, 224] on button "Cartões" at bounding box center [85, 234] width 103 height 21
click at [56, 210] on button "Anexos" at bounding box center [85, 213] width 103 height 21
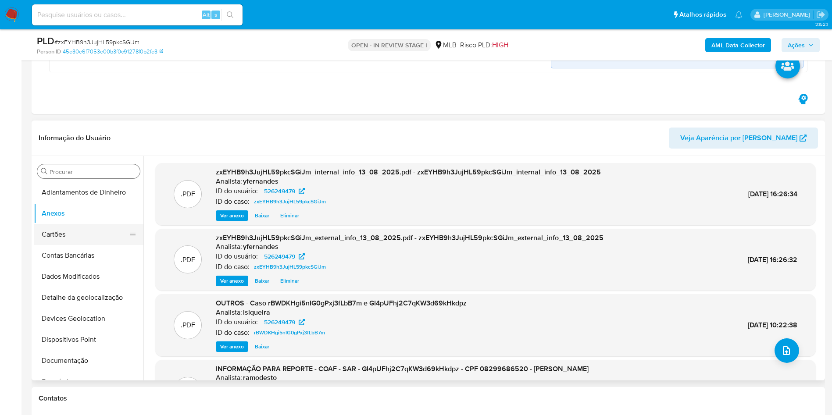
click at [79, 235] on button "Cartões" at bounding box center [85, 234] width 103 height 21
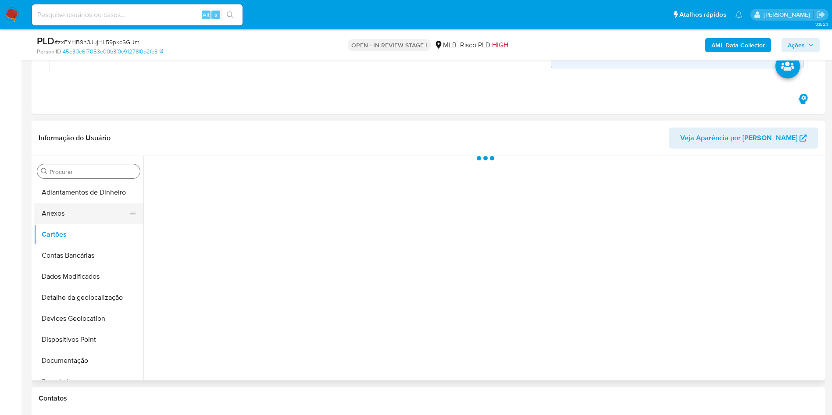
click at [64, 211] on button "Anexos" at bounding box center [85, 213] width 103 height 21
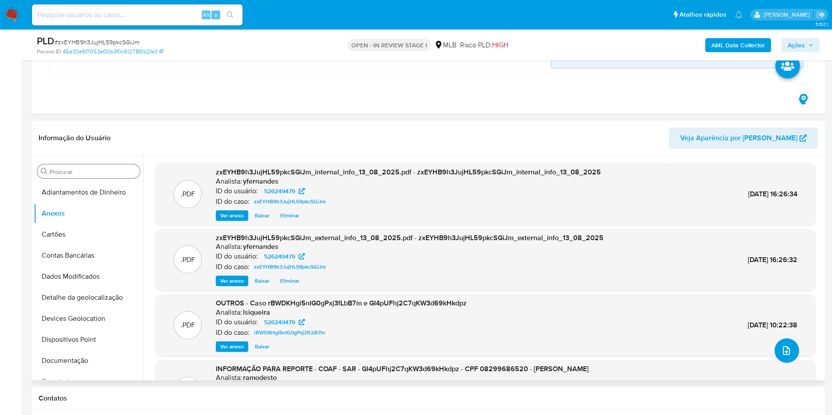
click at [786, 351] on icon "upload-file" at bounding box center [786, 350] width 7 height 9
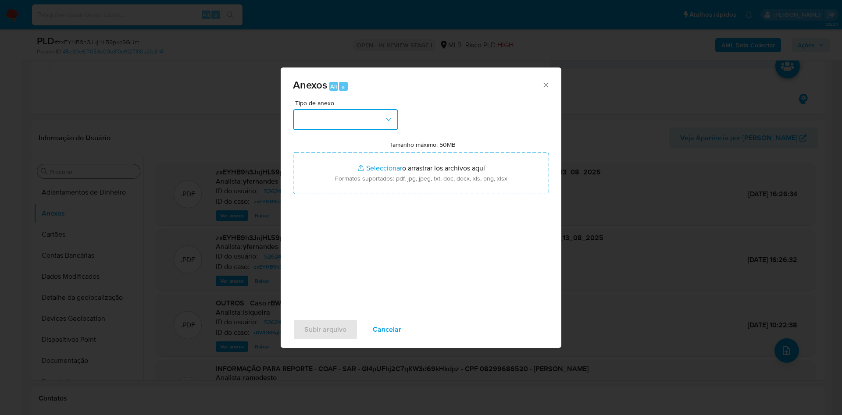
click at [361, 124] on button "button" at bounding box center [345, 119] width 105 height 21
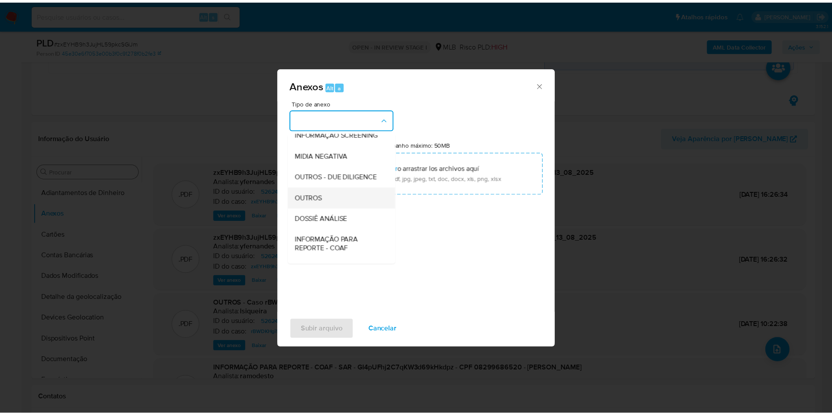
scroll to position [135, 0]
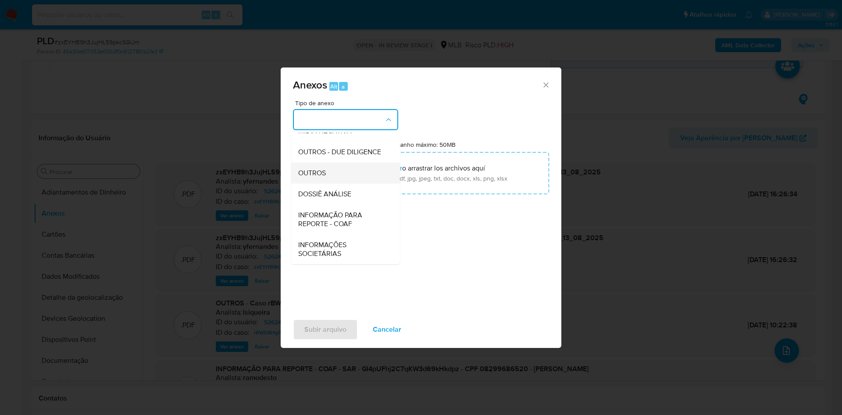
click at [329, 174] on div "OUTROS" at bounding box center [342, 173] width 89 height 21
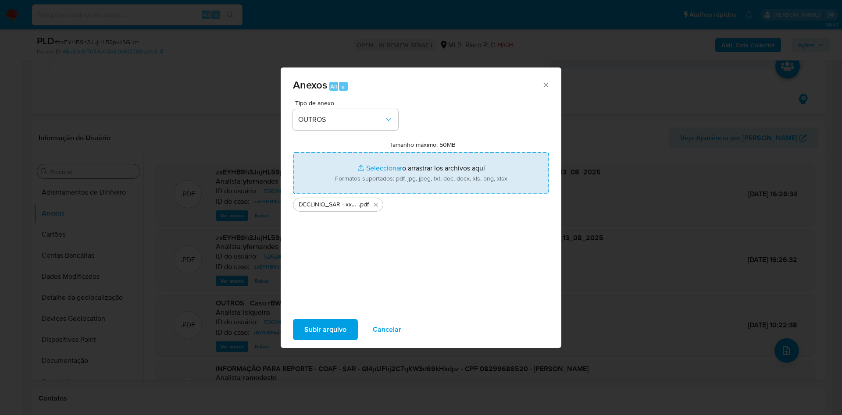
type input "C:\fakepath\Mulan 526249479_2025_08_13_13_30_16.xlsx"
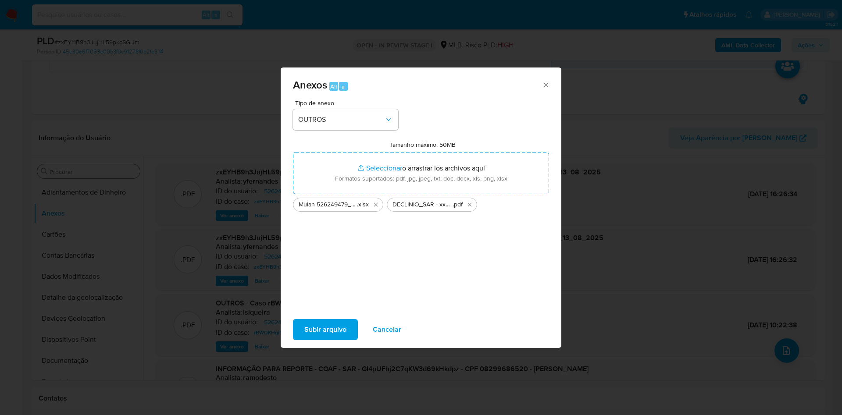
click at [315, 338] on span "Subir arquivo" at bounding box center [325, 329] width 42 height 19
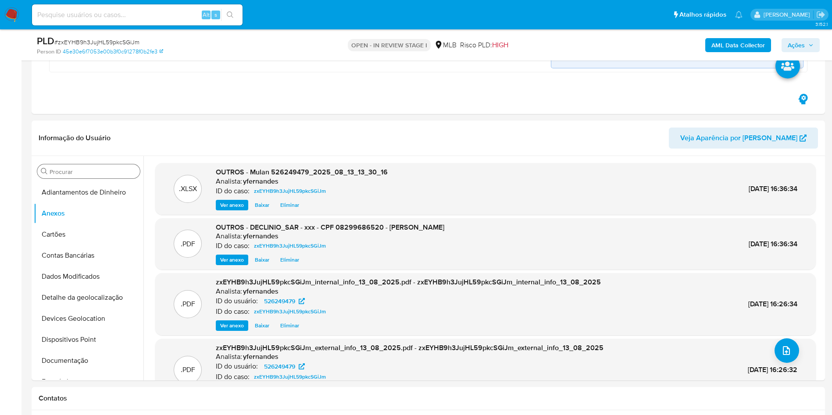
click at [805, 42] on span "Ações" at bounding box center [801, 45] width 26 height 12
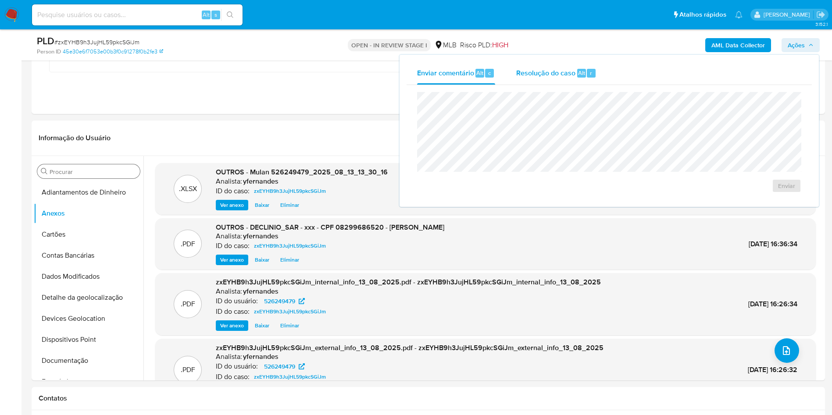
click at [573, 65] on div "Resolução do caso Alt r" at bounding box center [556, 73] width 80 height 23
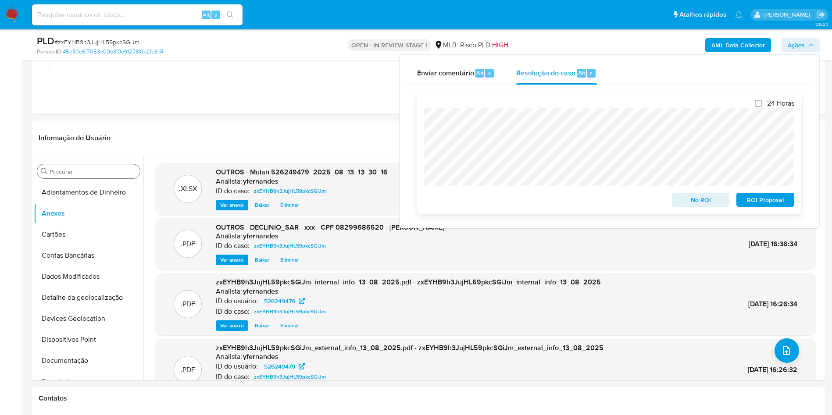
click at [691, 204] on span "No ROI" at bounding box center [701, 200] width 46 height 12
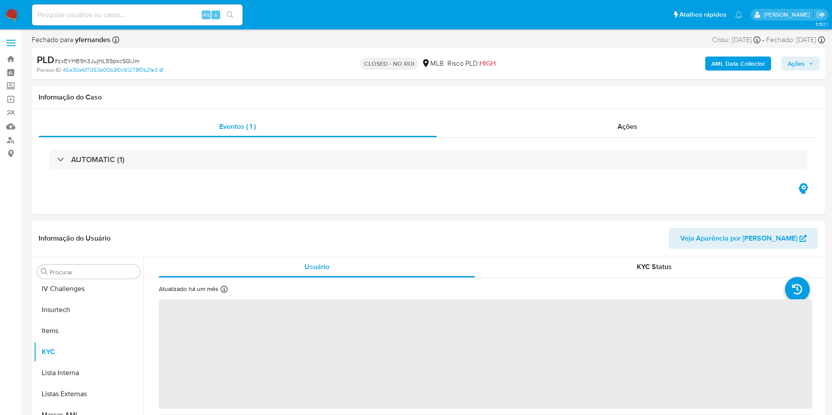
scroll to position [371, 0]
click at [623, 127] on span "Ações" at bounding box center [627, 126] width 20 height 10
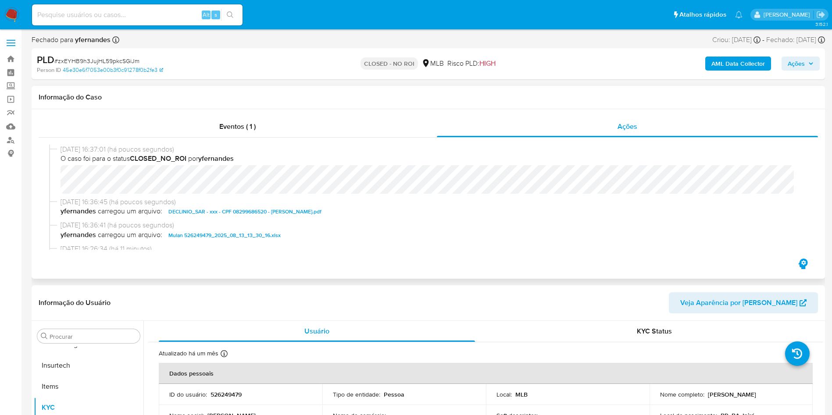
select select "10"
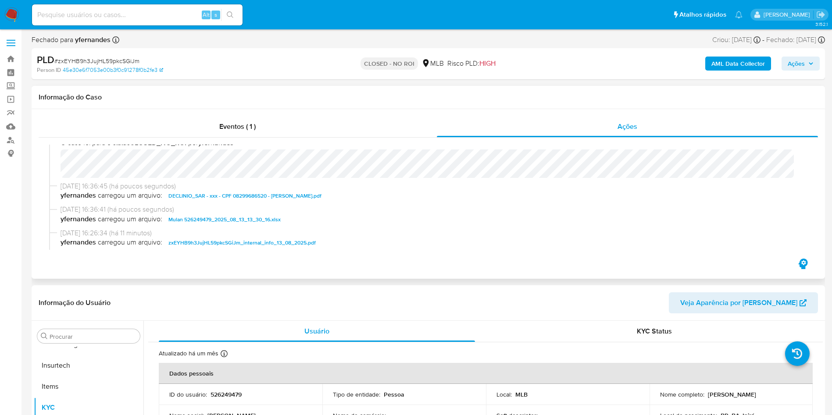
scroll to position [0, 0]
